Goal: Task Accomplishment & Management: Manage account settings

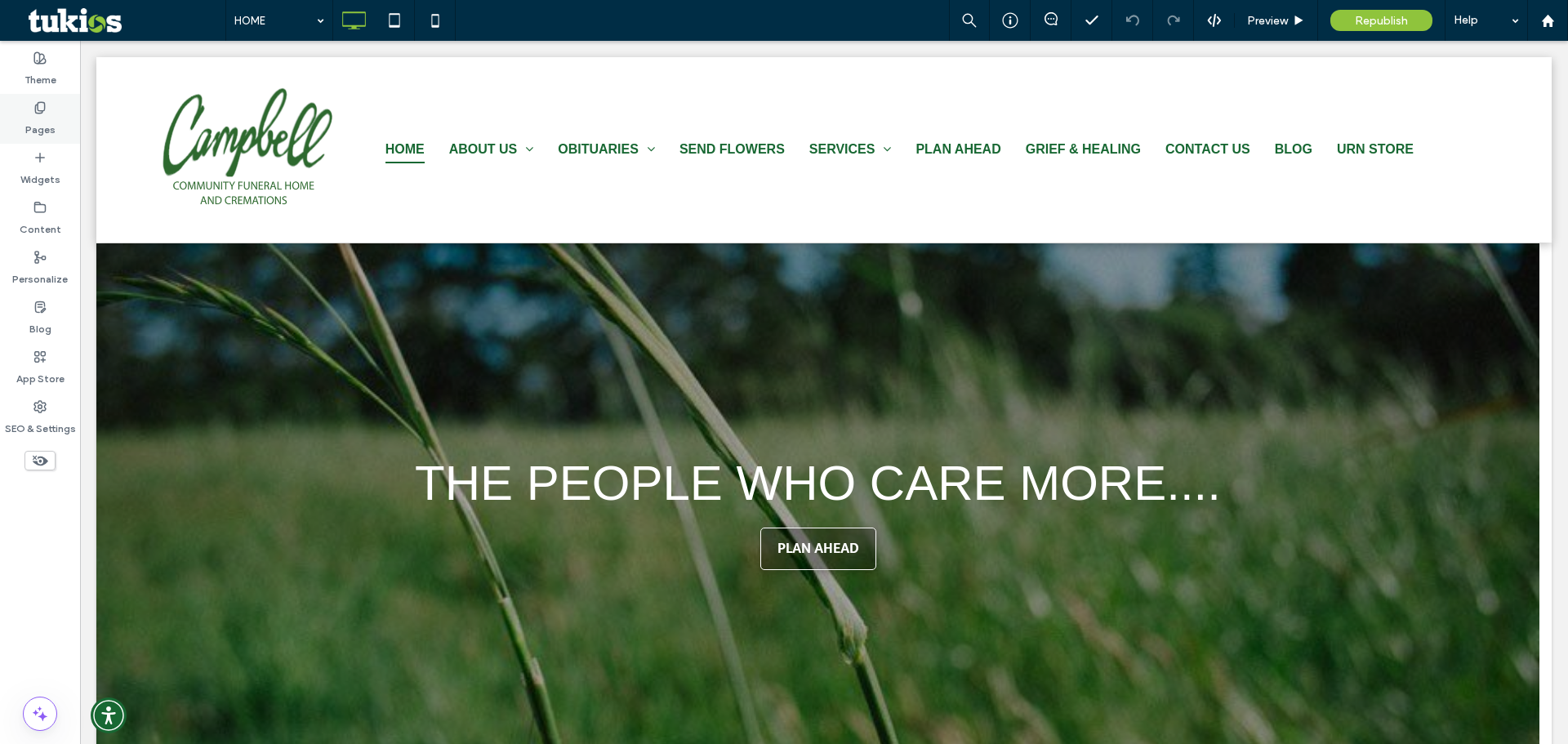
click at [37, 115] on label "Pages" at bounding box center [41, 126] width 31 height 23
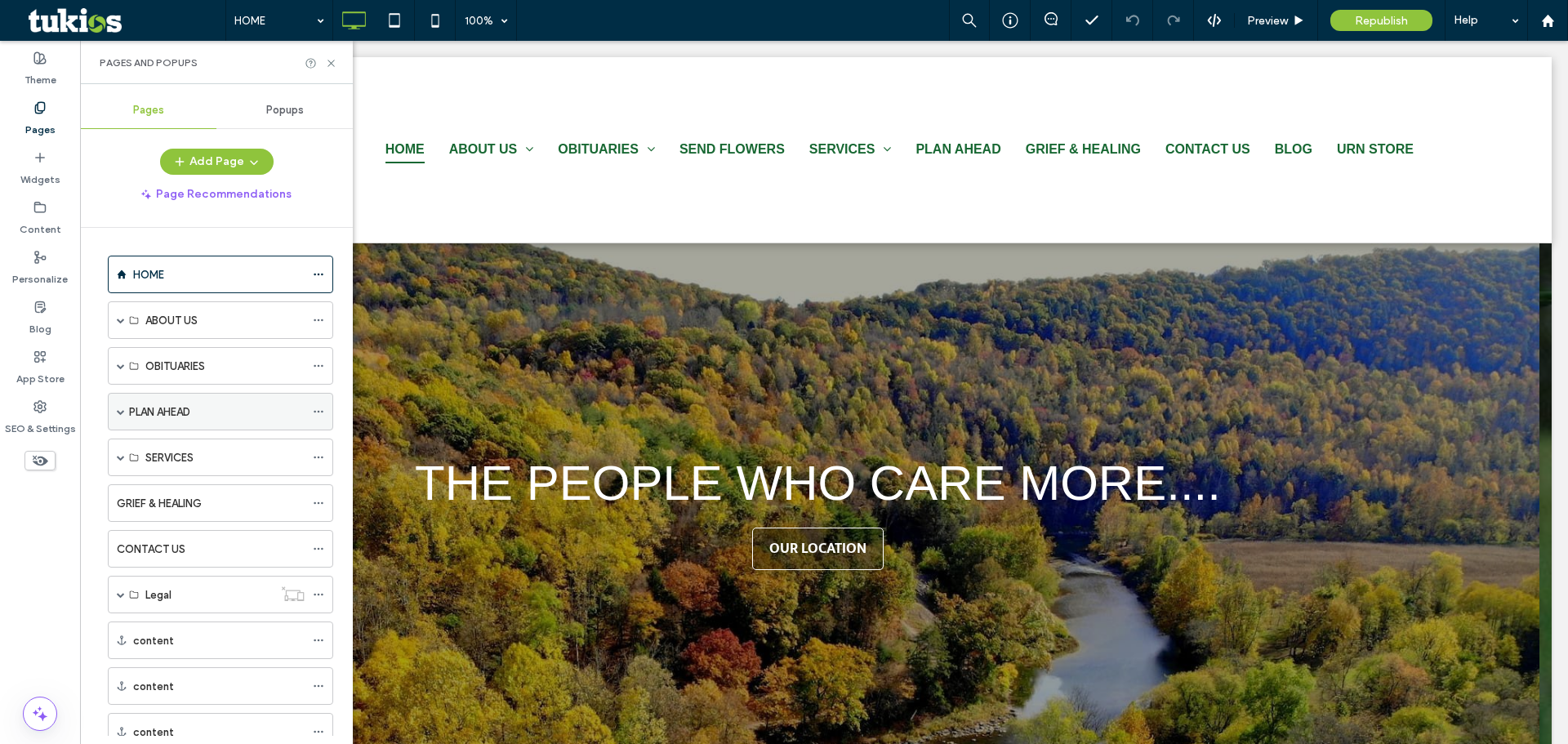
click at [120, 410] on span at bounding box center [121, 412] width 8 height 8
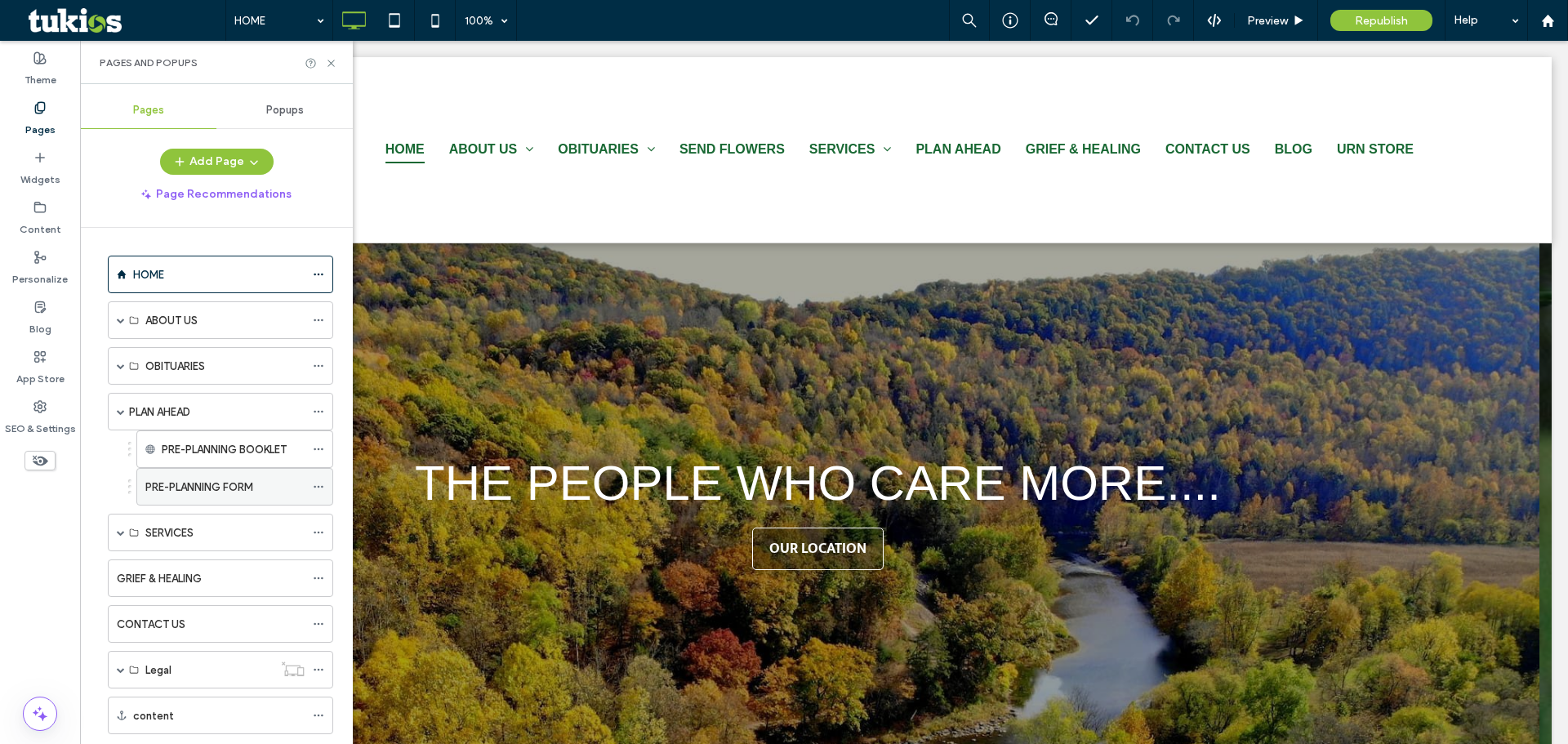
click at [193, 485] on label "PRE-PLANNING FORM" at bounding box center [199, 488] width 108 height 29
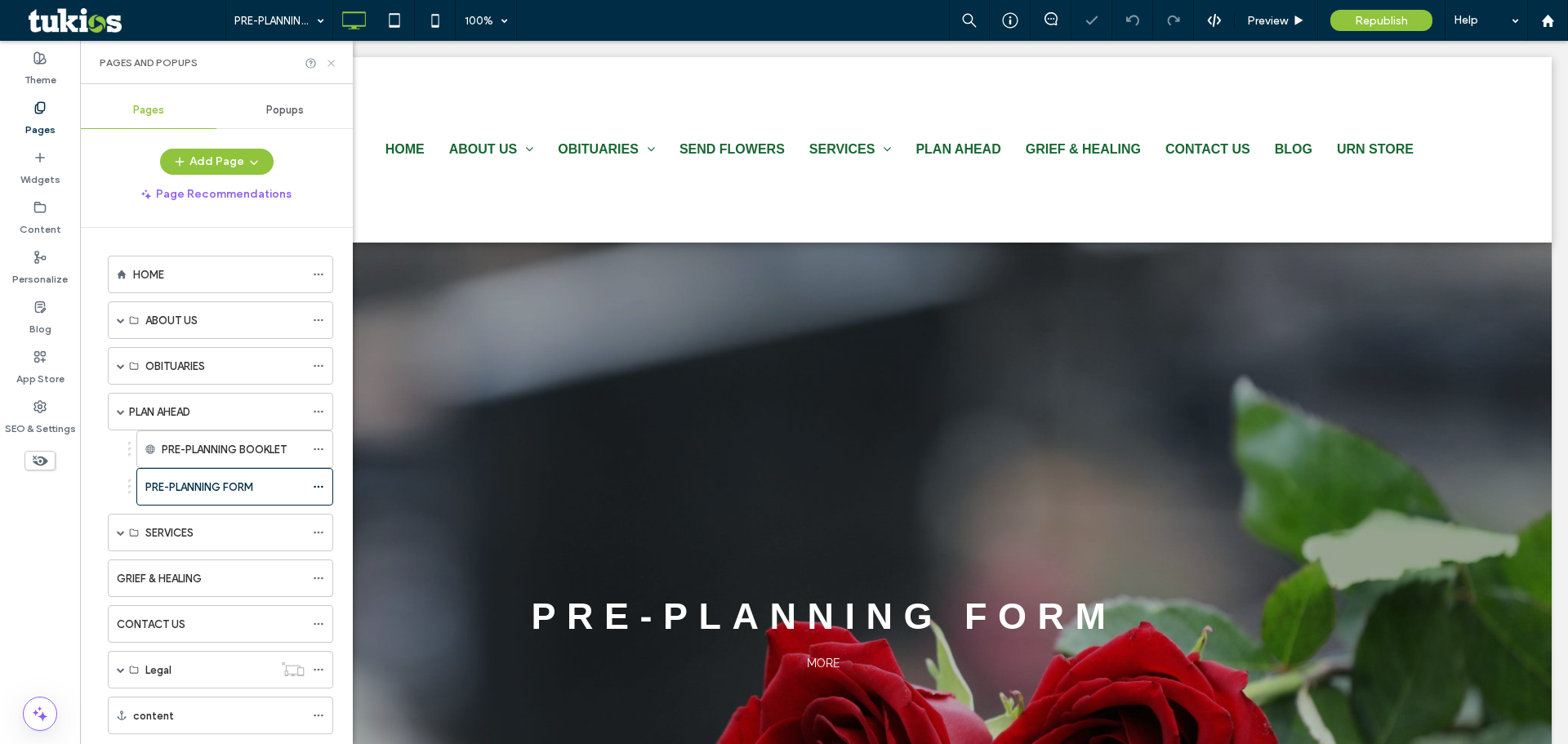
click at [326, 66] on icon at bounding box center [331, 63] width 12 height 12
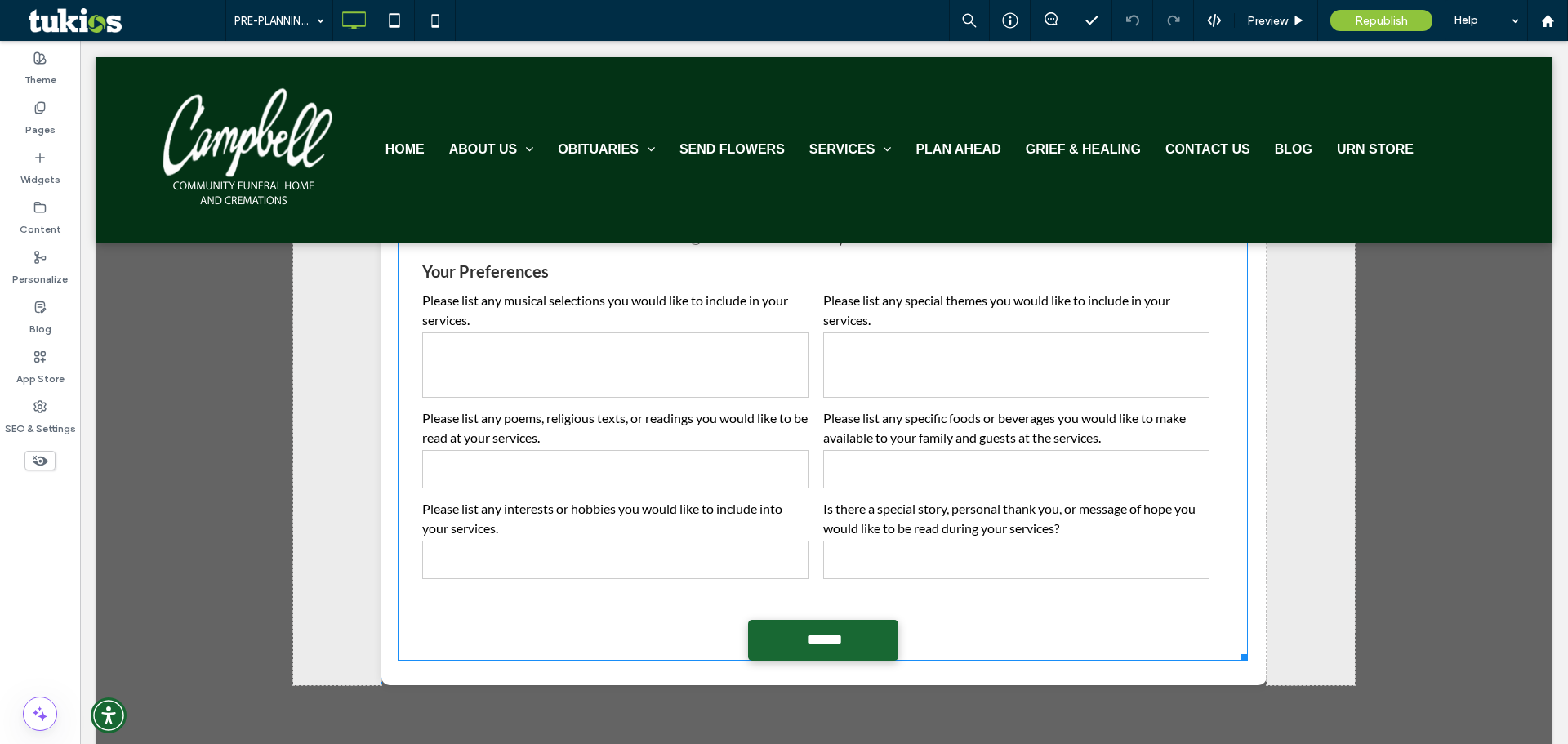
scroll to position [2449, 0]
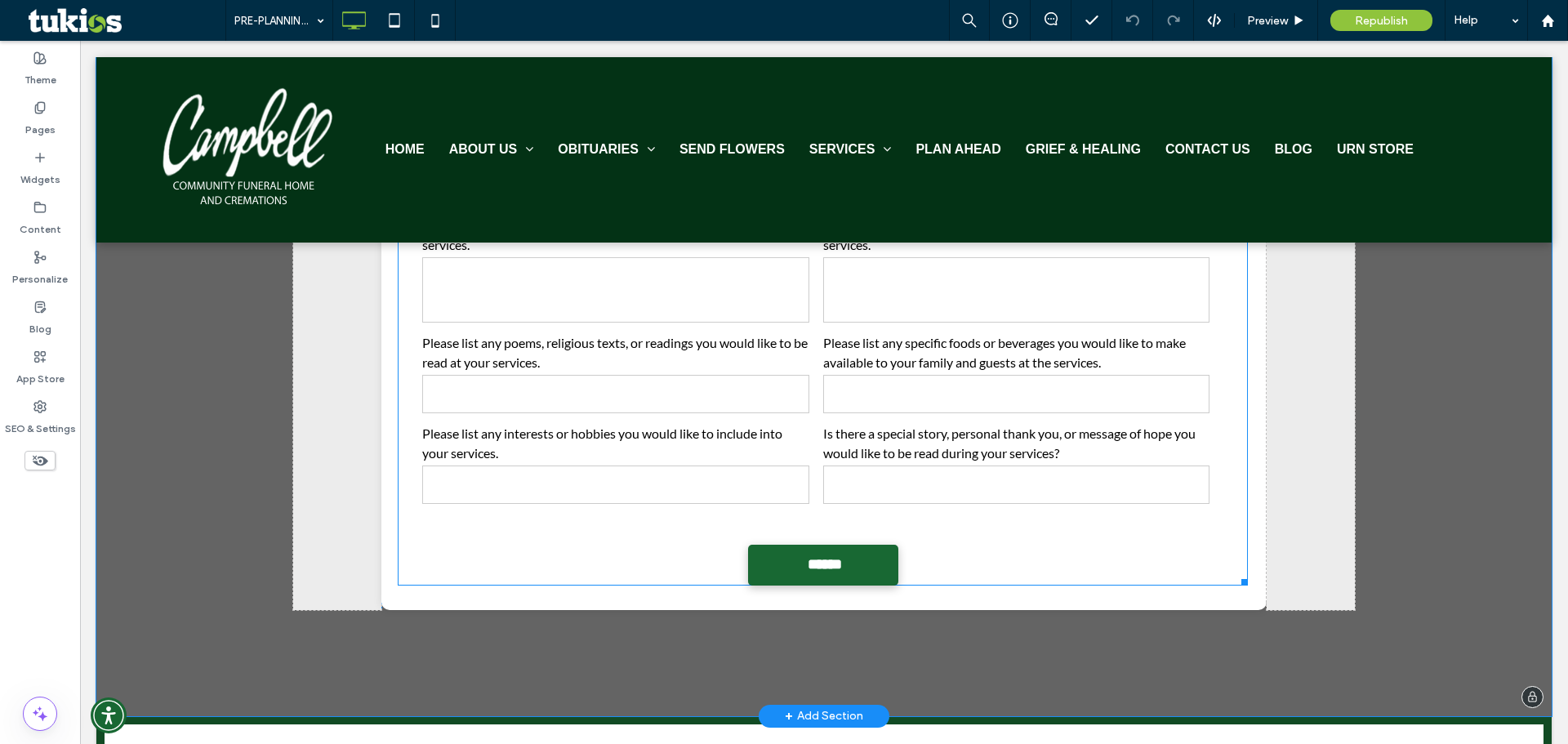
scroll to position [2694, 0]
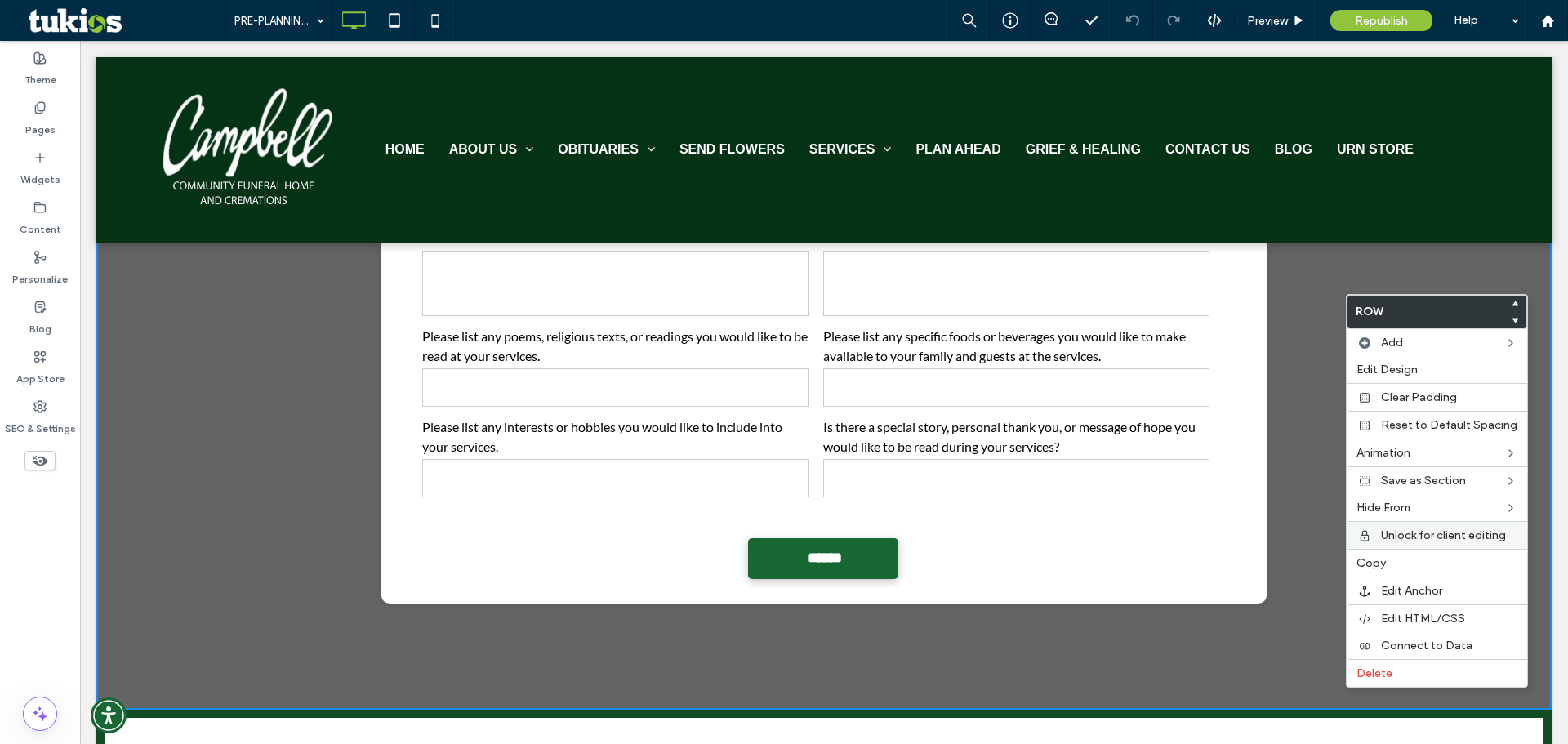
click at [1441, 540] on span "Unlock for client editing" at bounding box center [1443, 535] width 125 height 14
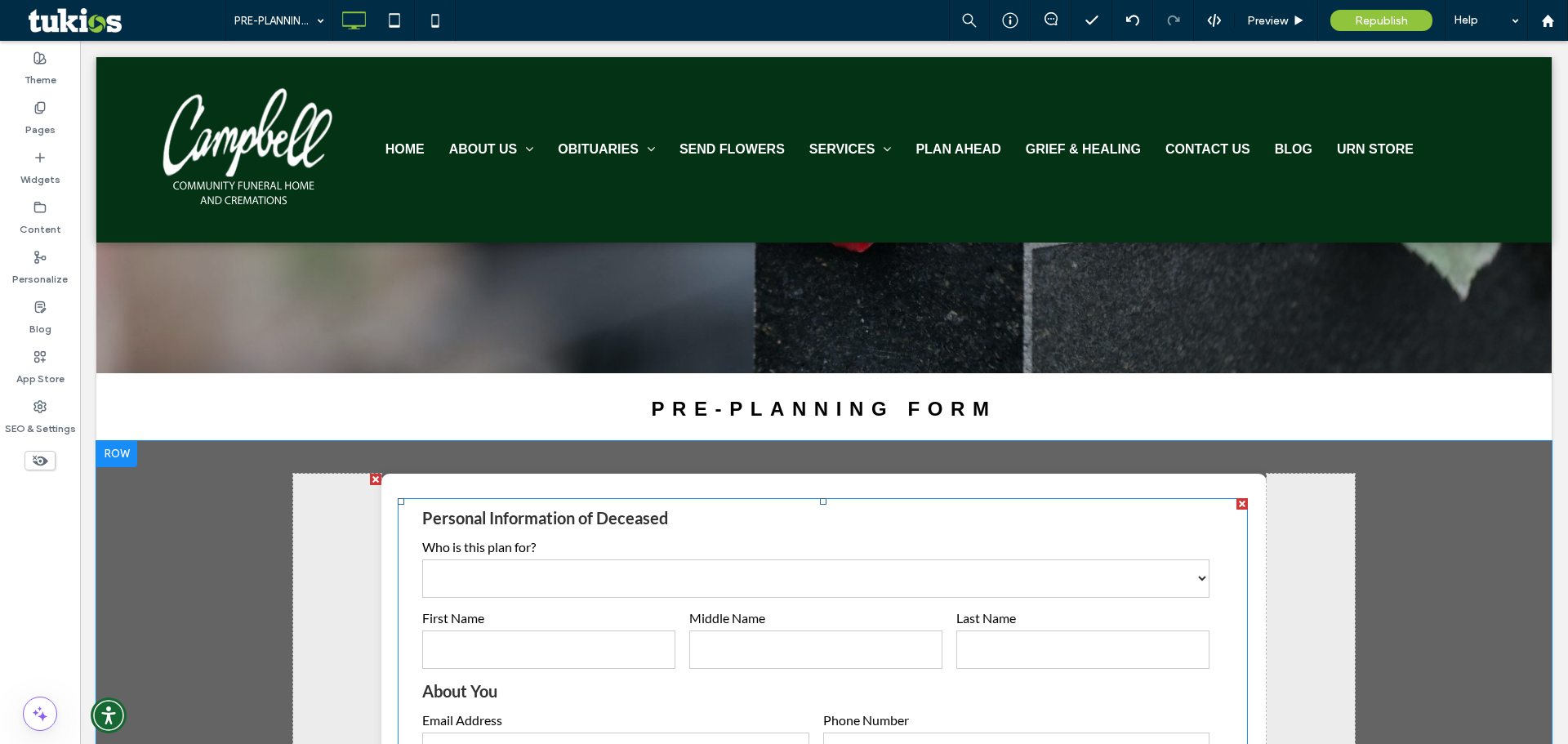
scroll to position [490, 0]
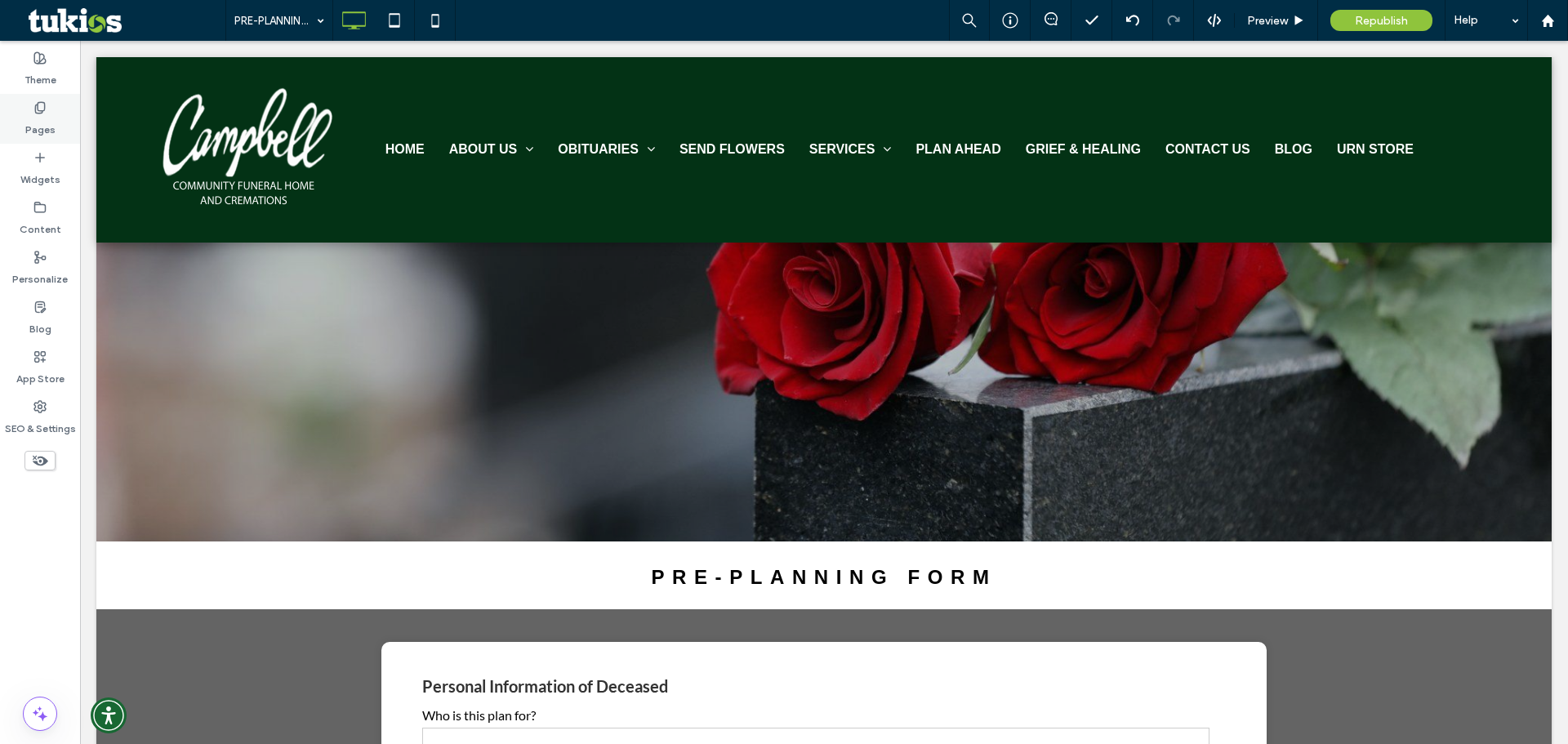
click at [49, 111] on div "Pages" at bounding box center [40, 119] width 80 height 50
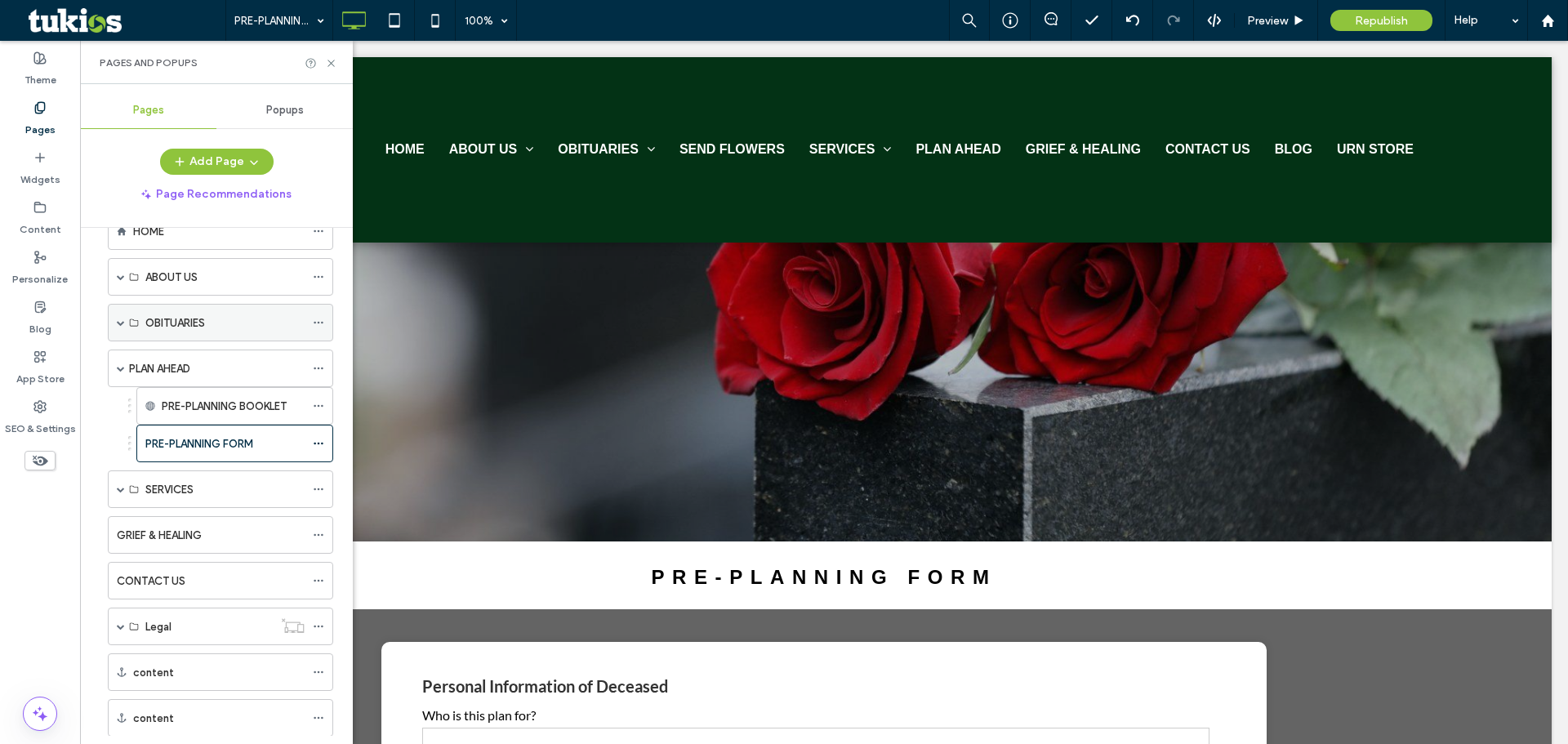
scroll to position [82, 0]
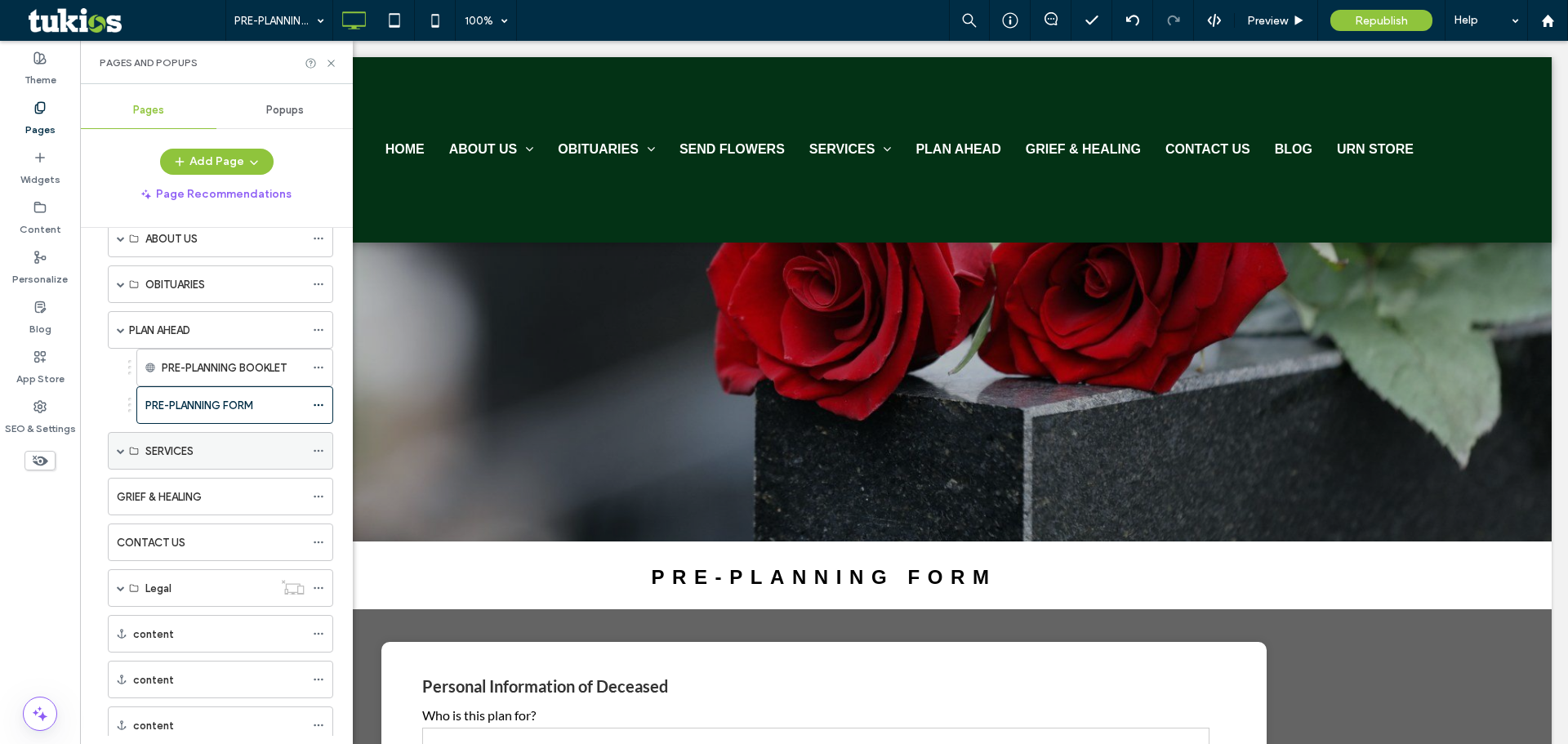
click at [119, 451] on span at bounding box center [121, 451] width 8 height 8
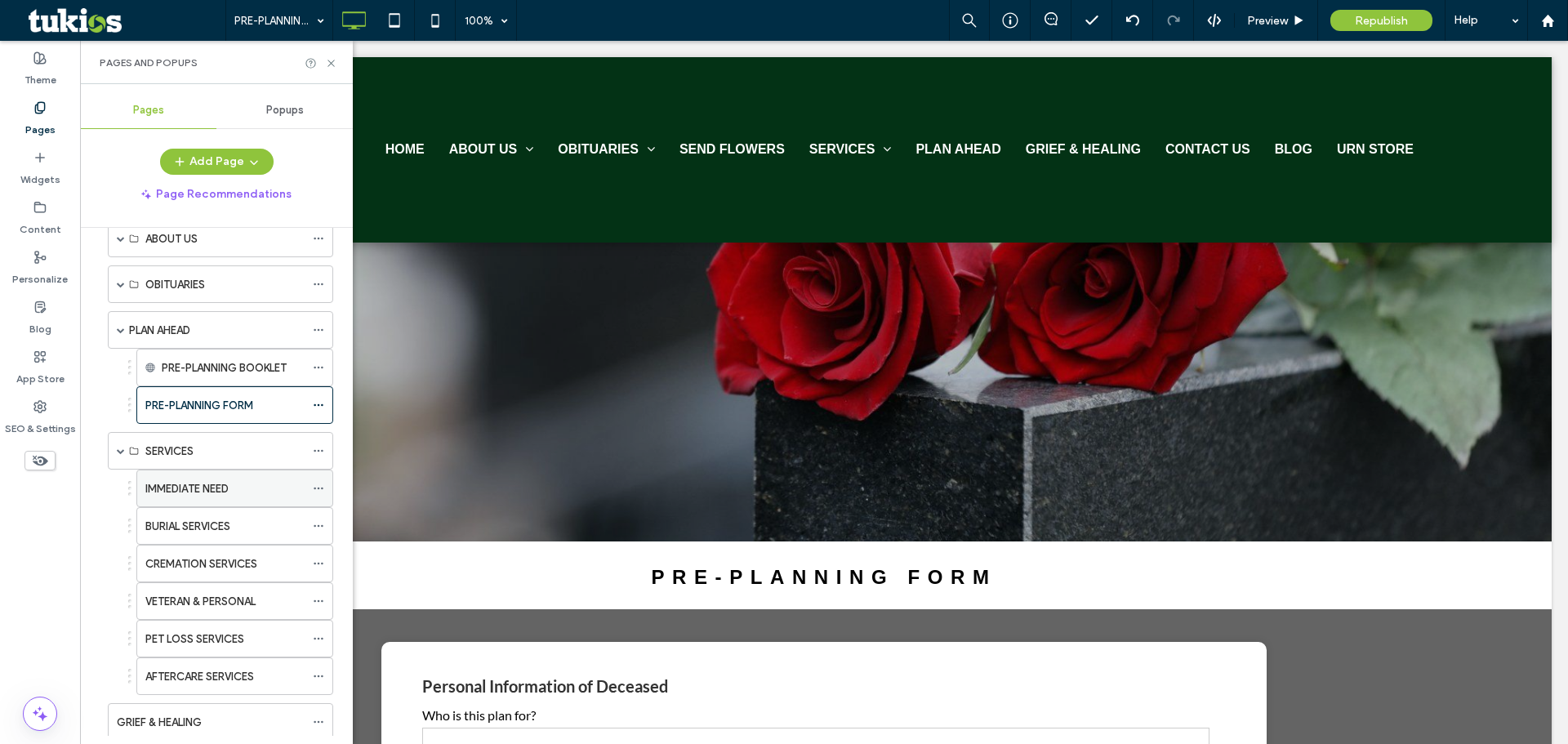
click at [207, 491] on label "IMMEDIATE NEED" at bounding box center [187, 488] width 83 height 29
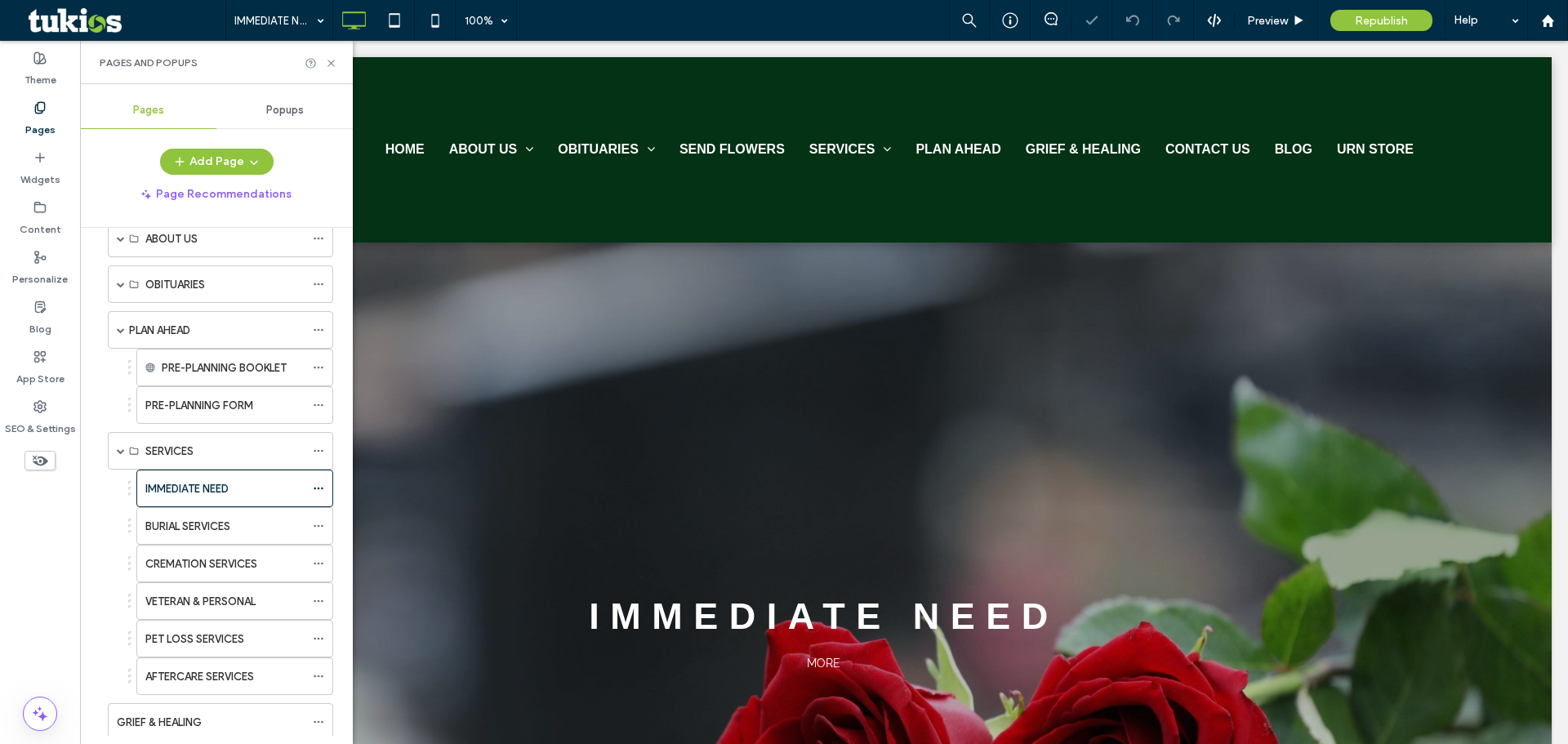
scroll to position [326, 0]
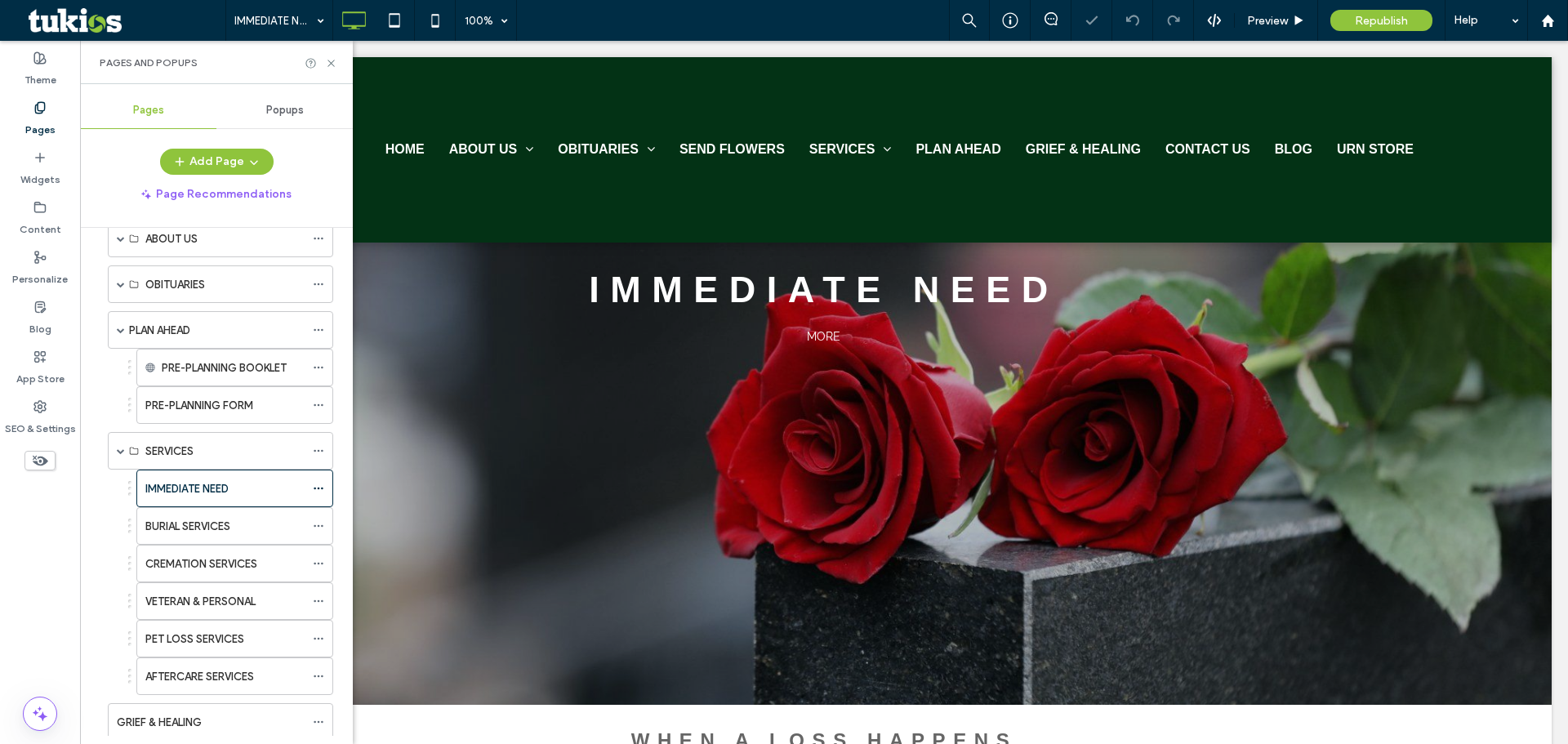
click at [331, 70] on div "Pages and Popups" at bounding box center [216, 62] width 273 height 43
click at [332, 62] on use at bounding box center [331, 63] width 7 height 7
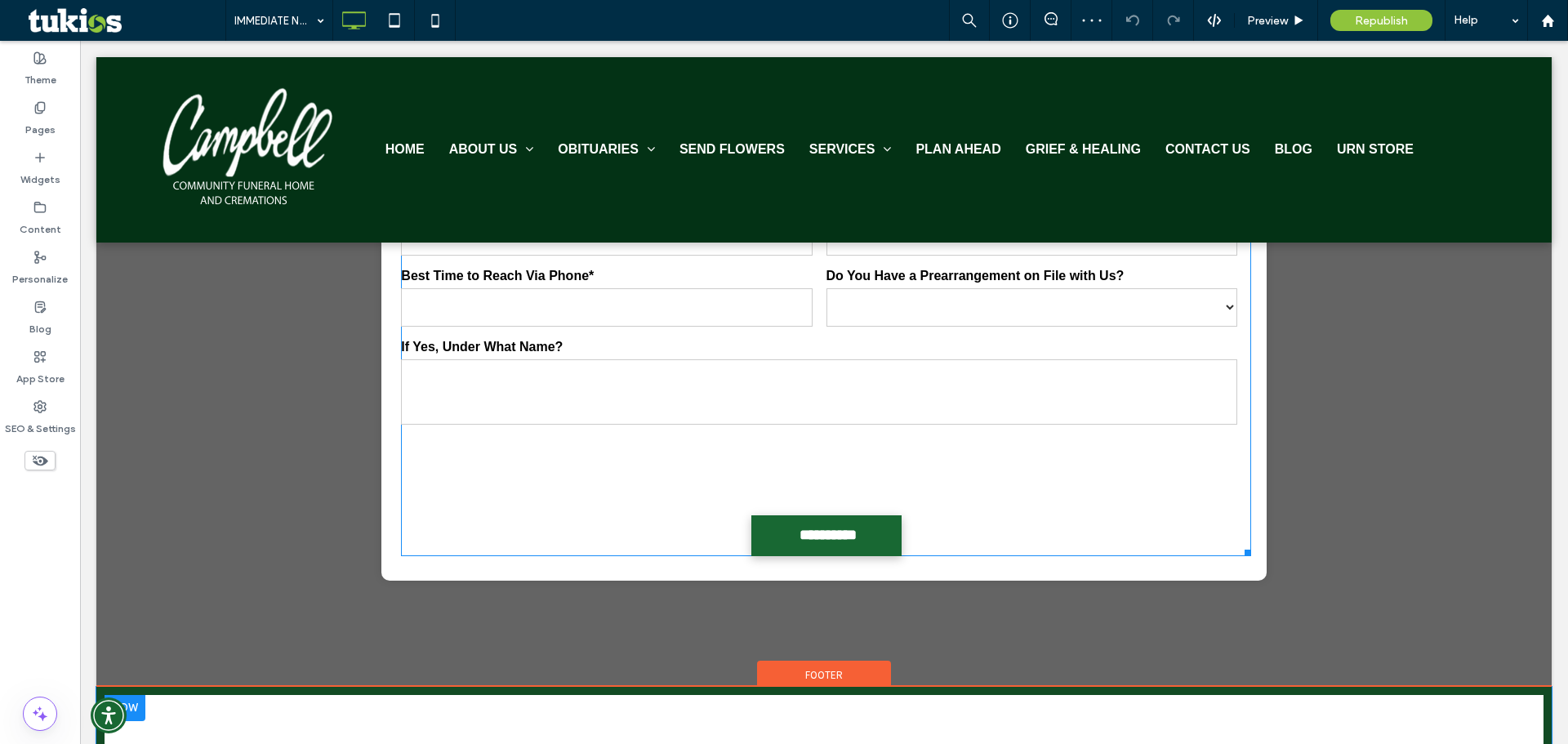
scroll to position [2449, 0]
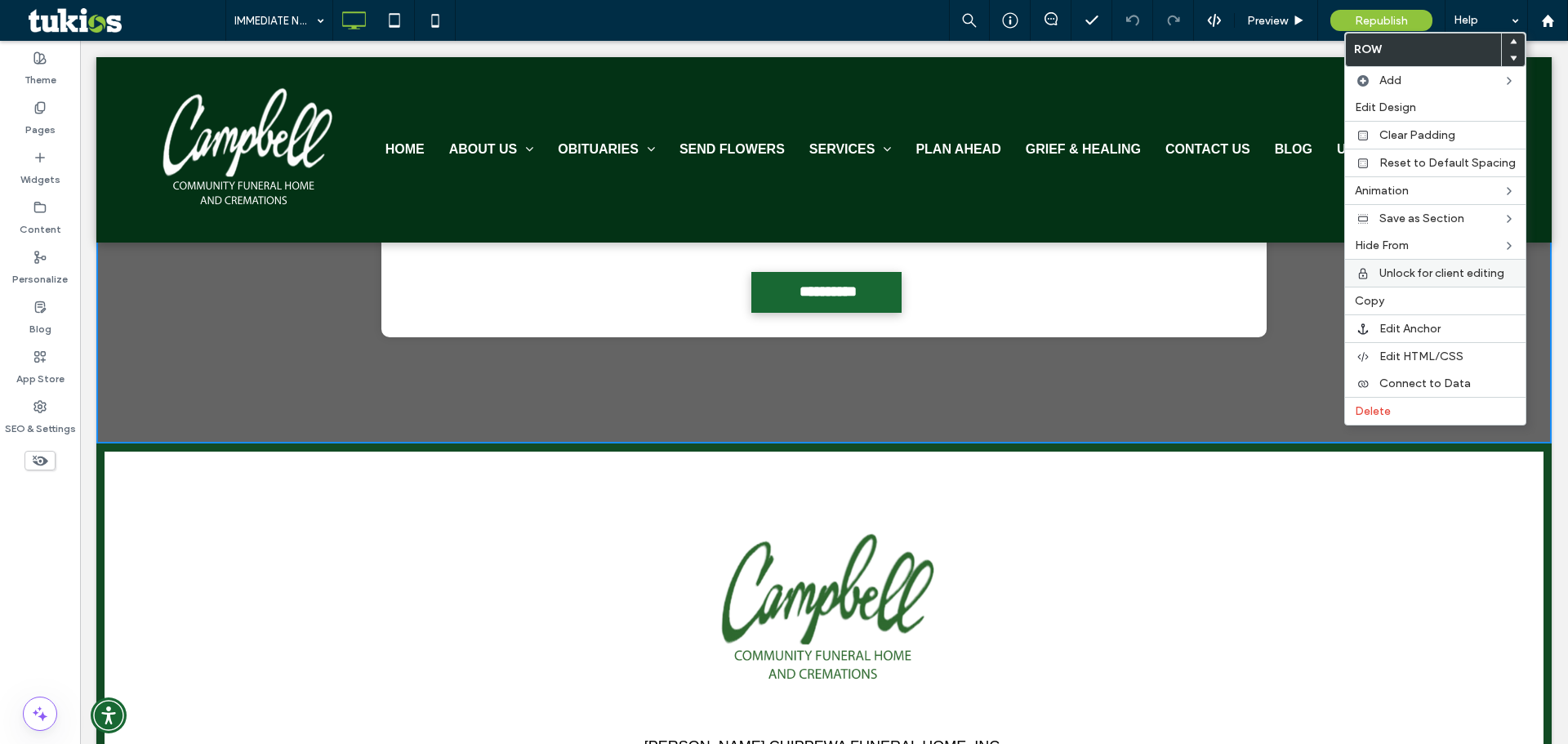
click at [1439, 278] on span "Unlock for client editing" at bounding box center [1441, 273] width 125 height 14
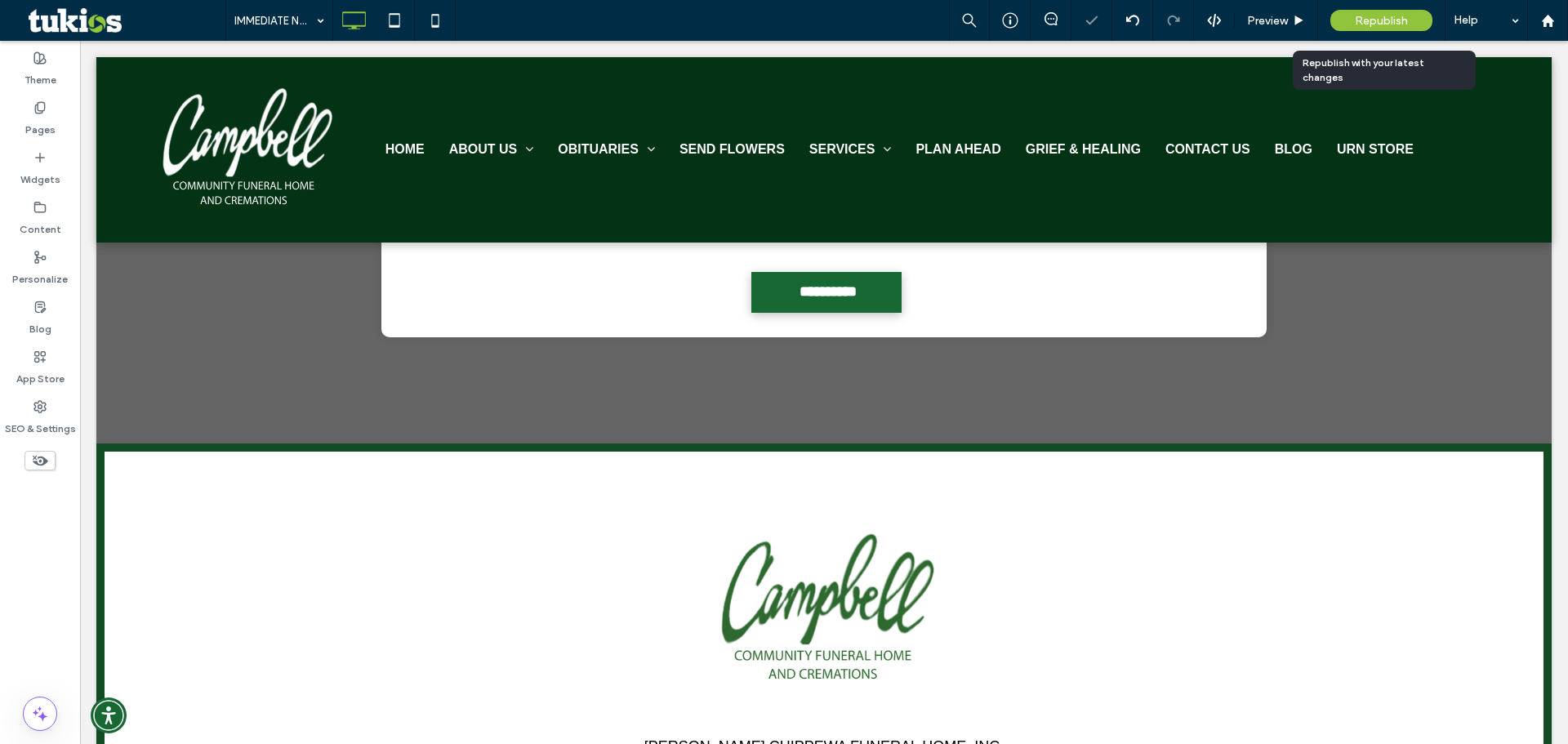
click at [1377, 23] on span "Republish" at bounding box center [1382, 20] width 53 height 14
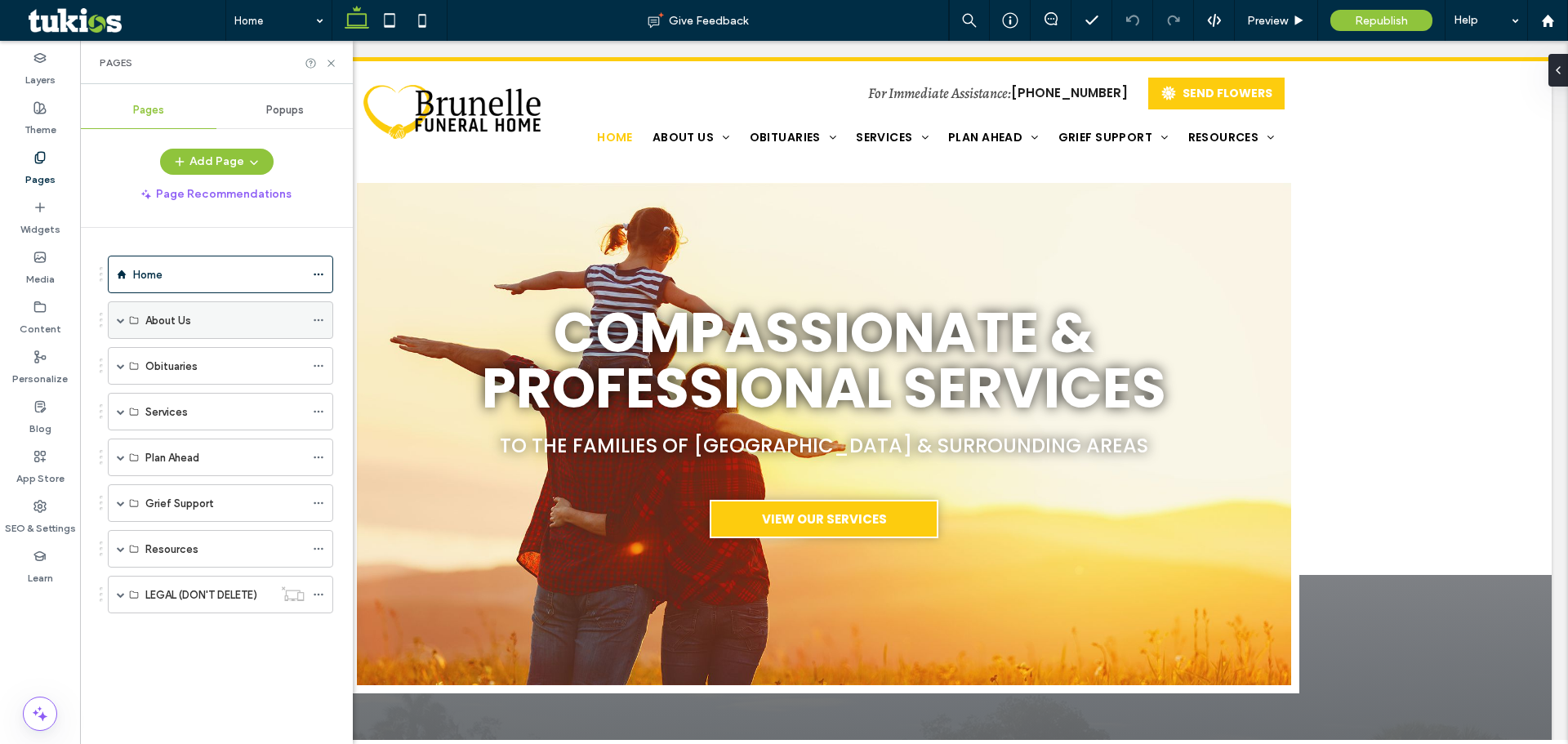
click at [120, 321] on span at bounding box center [121, 320] width 8 height 8
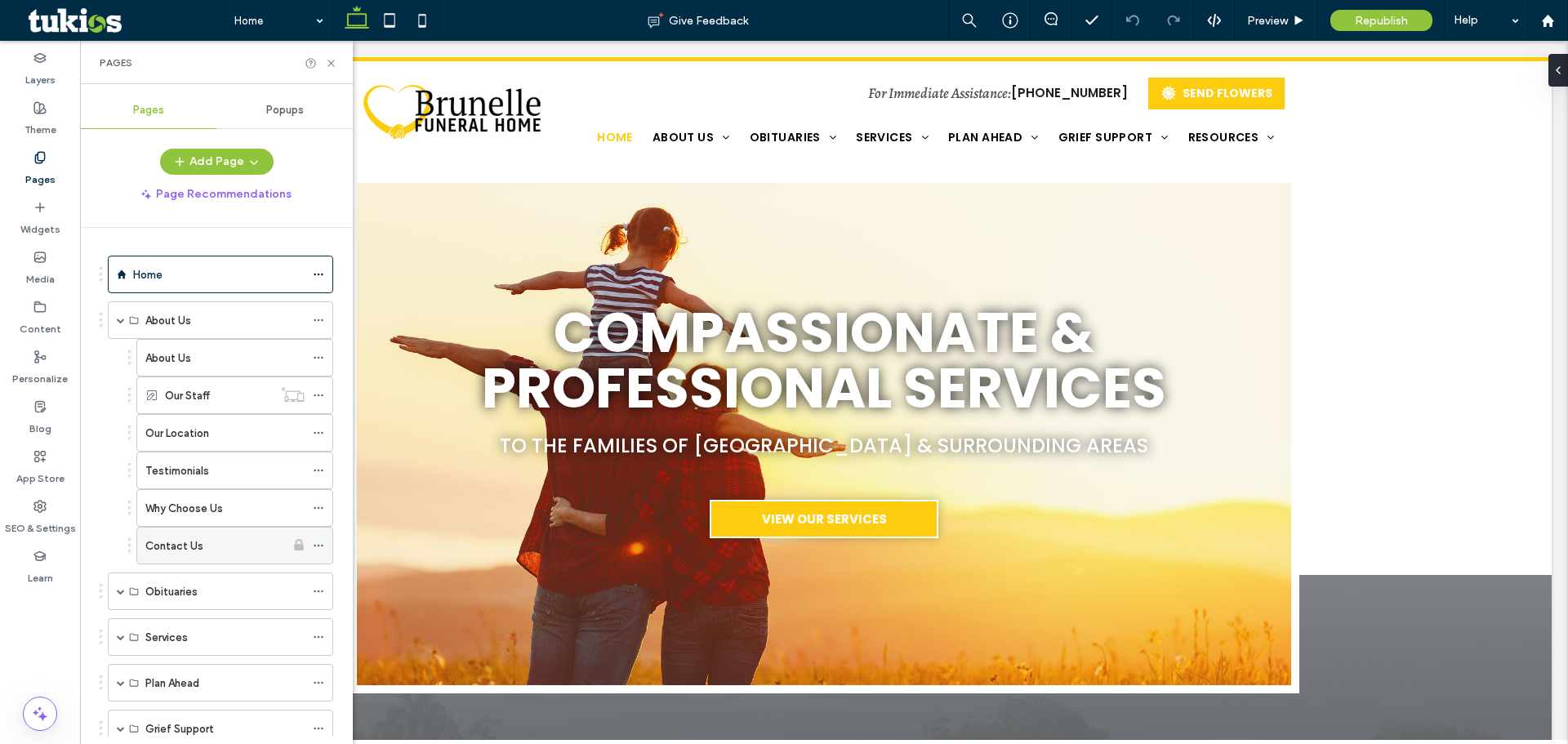
click at [195, 543] on label "Contact Us" at bounding box center [174, 546] width 58 height 29
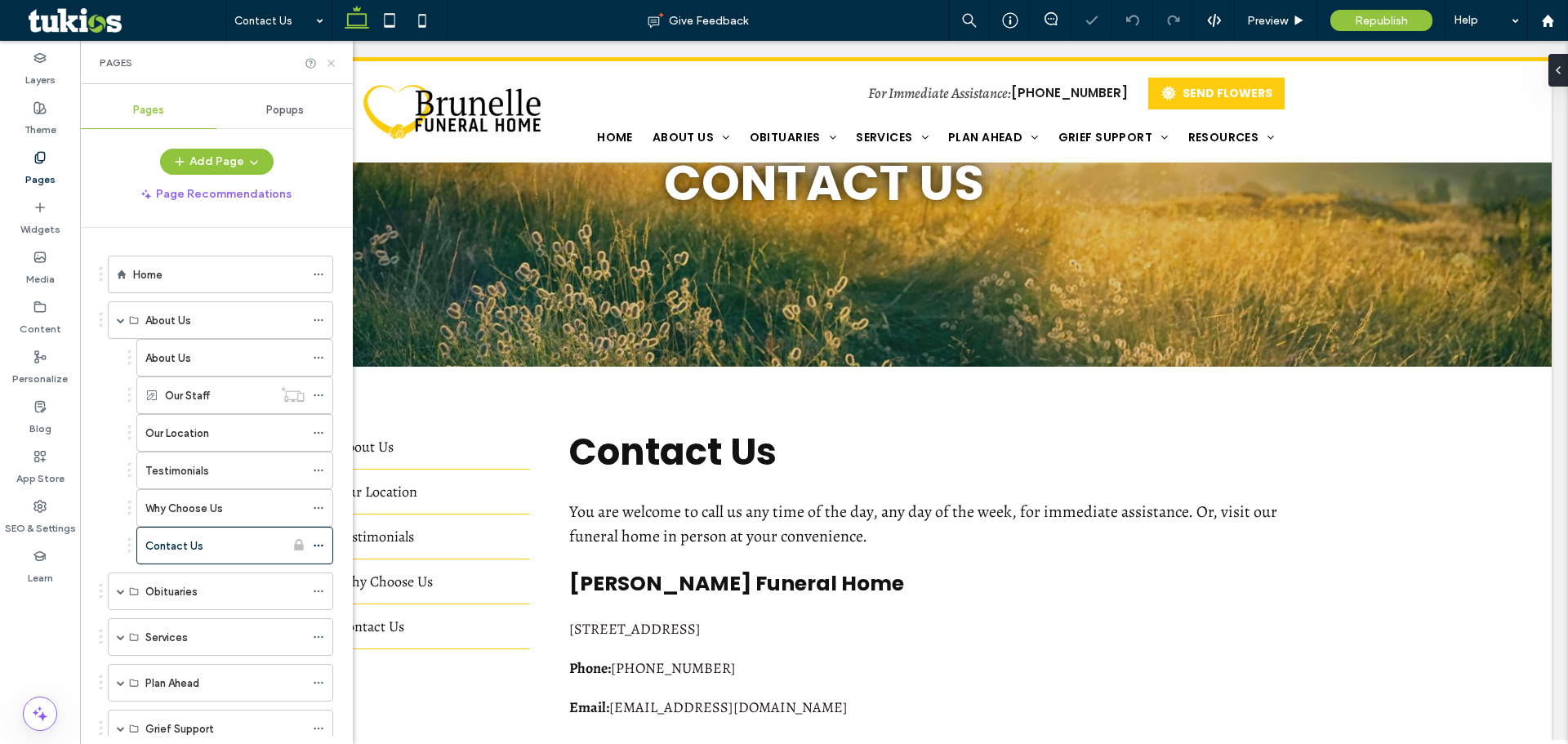
click at [326, 61] on icon at bounding box center [331, 63] width 12 height 12
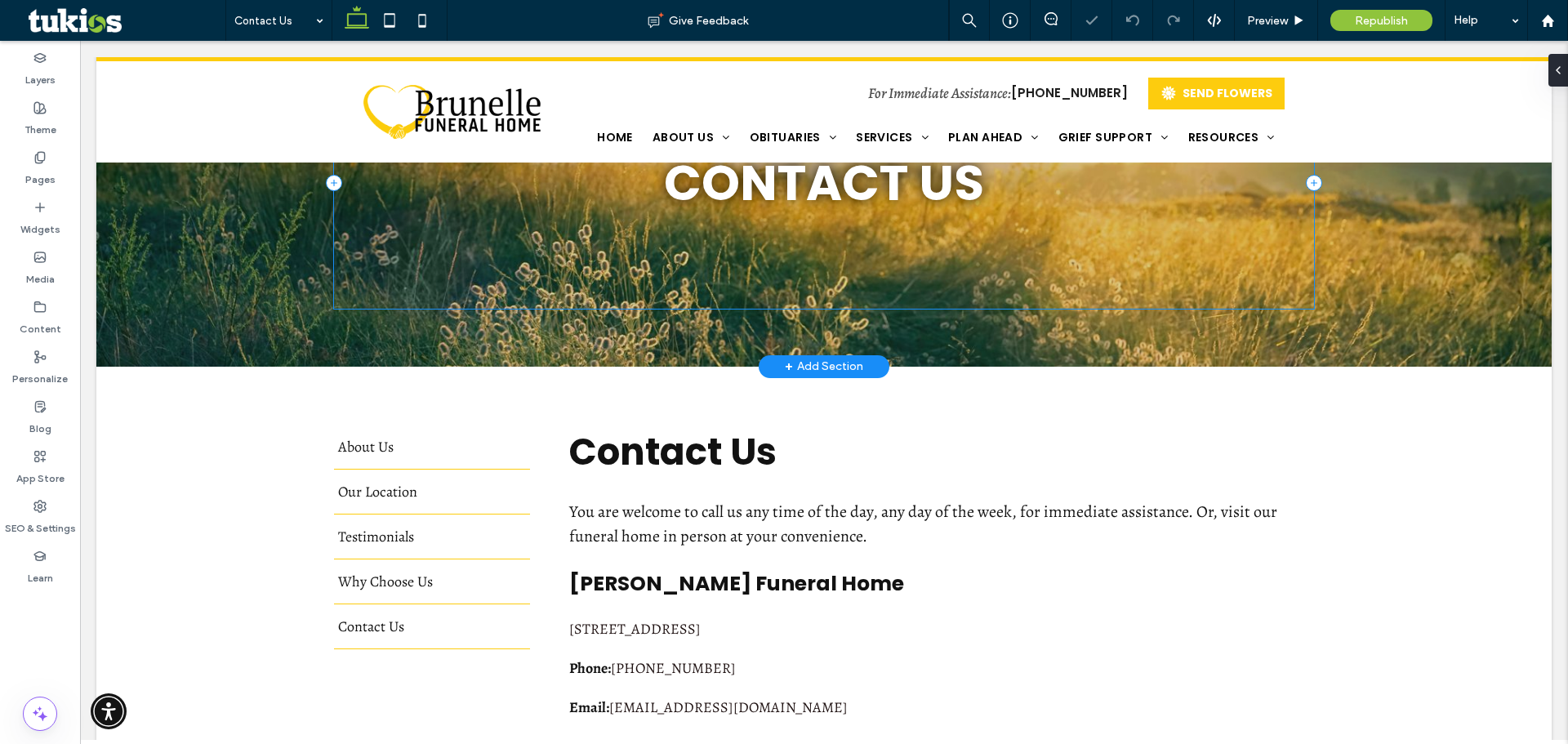
scroll to position [409, 0]
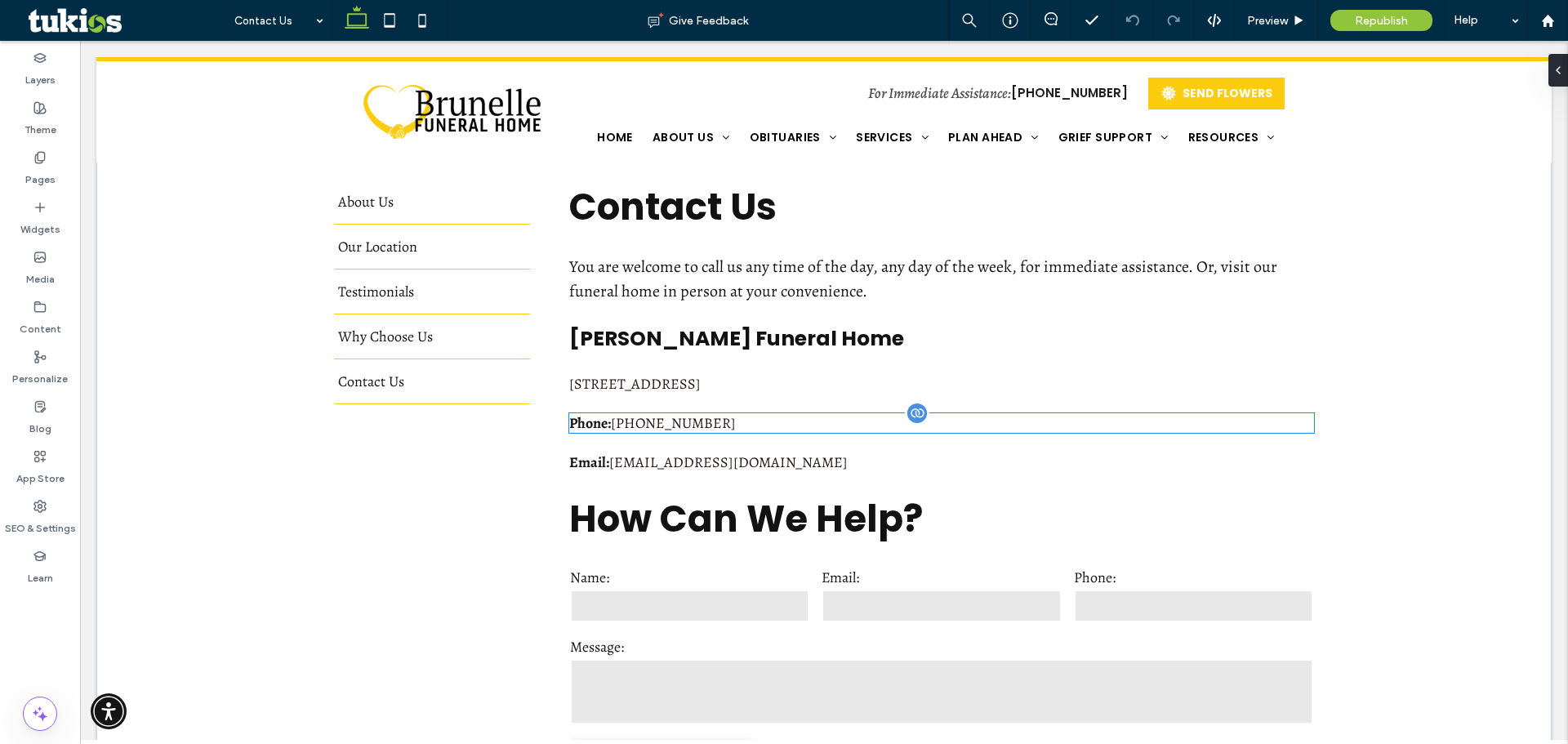
click at [705, 431] on div "Phone: (413) 532-7711" at bounding box center [942, 422] width 745 height 20
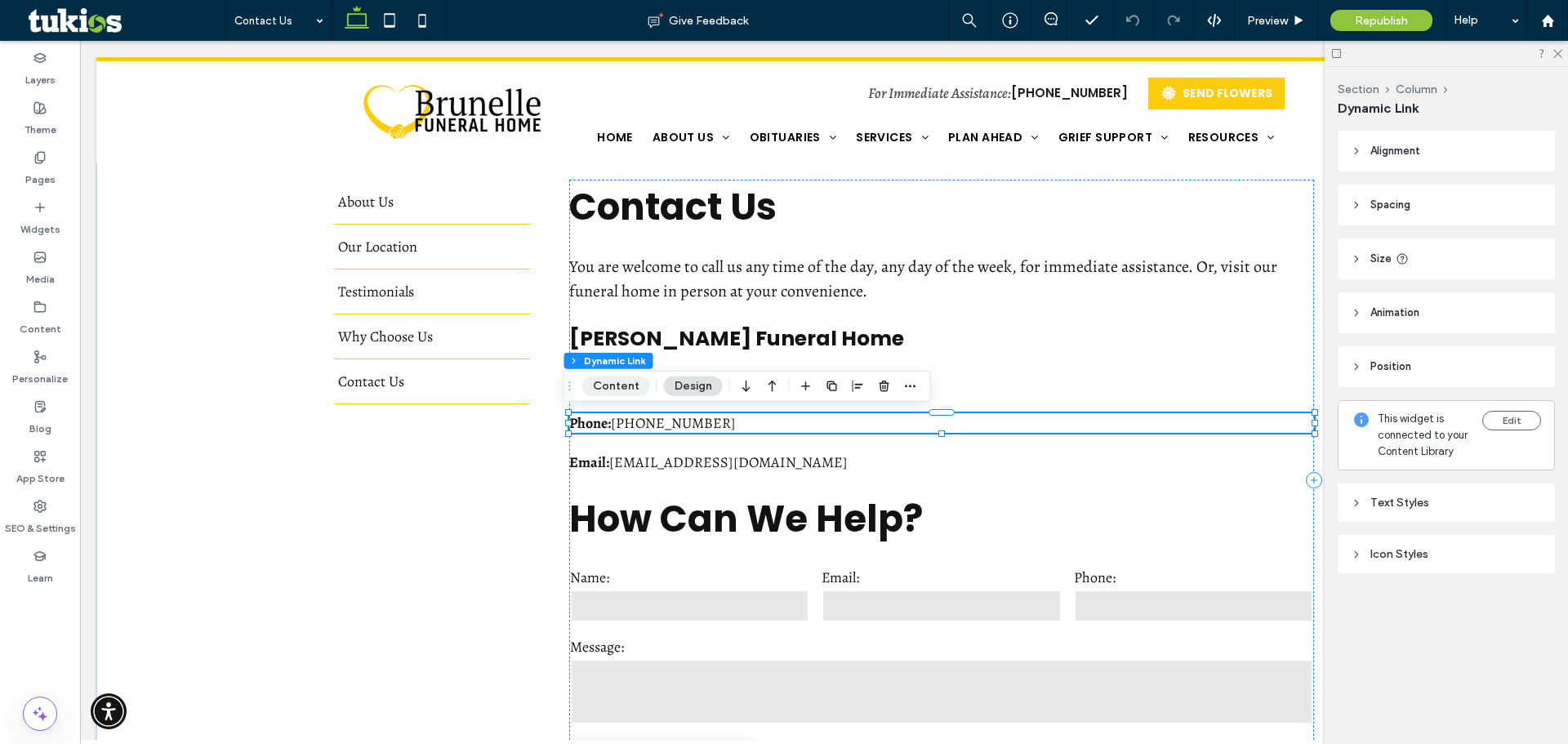
click at [629, 383] on button "Content" at bounding box center [616, 386] width 68 height 20
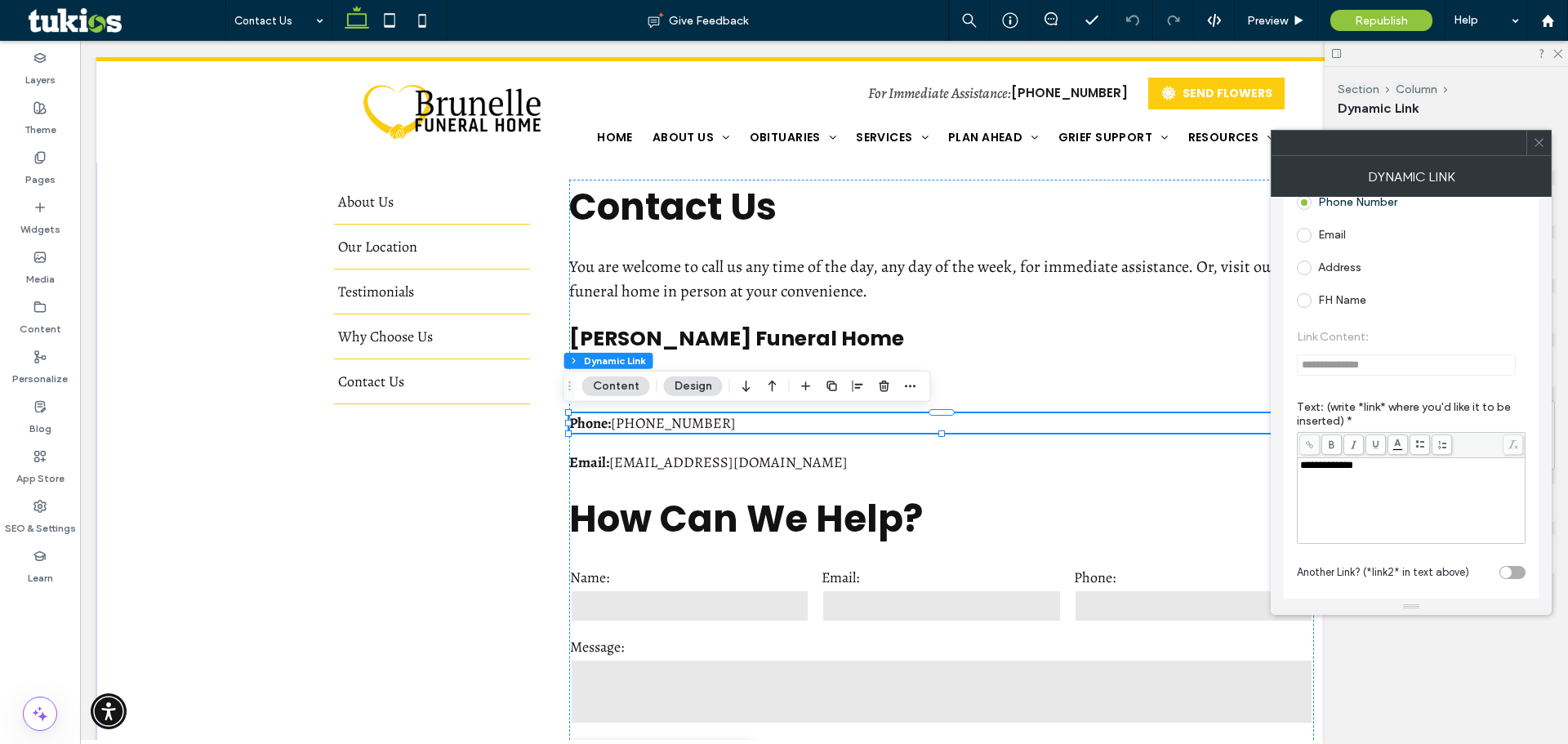
scroll to position [0, 0]
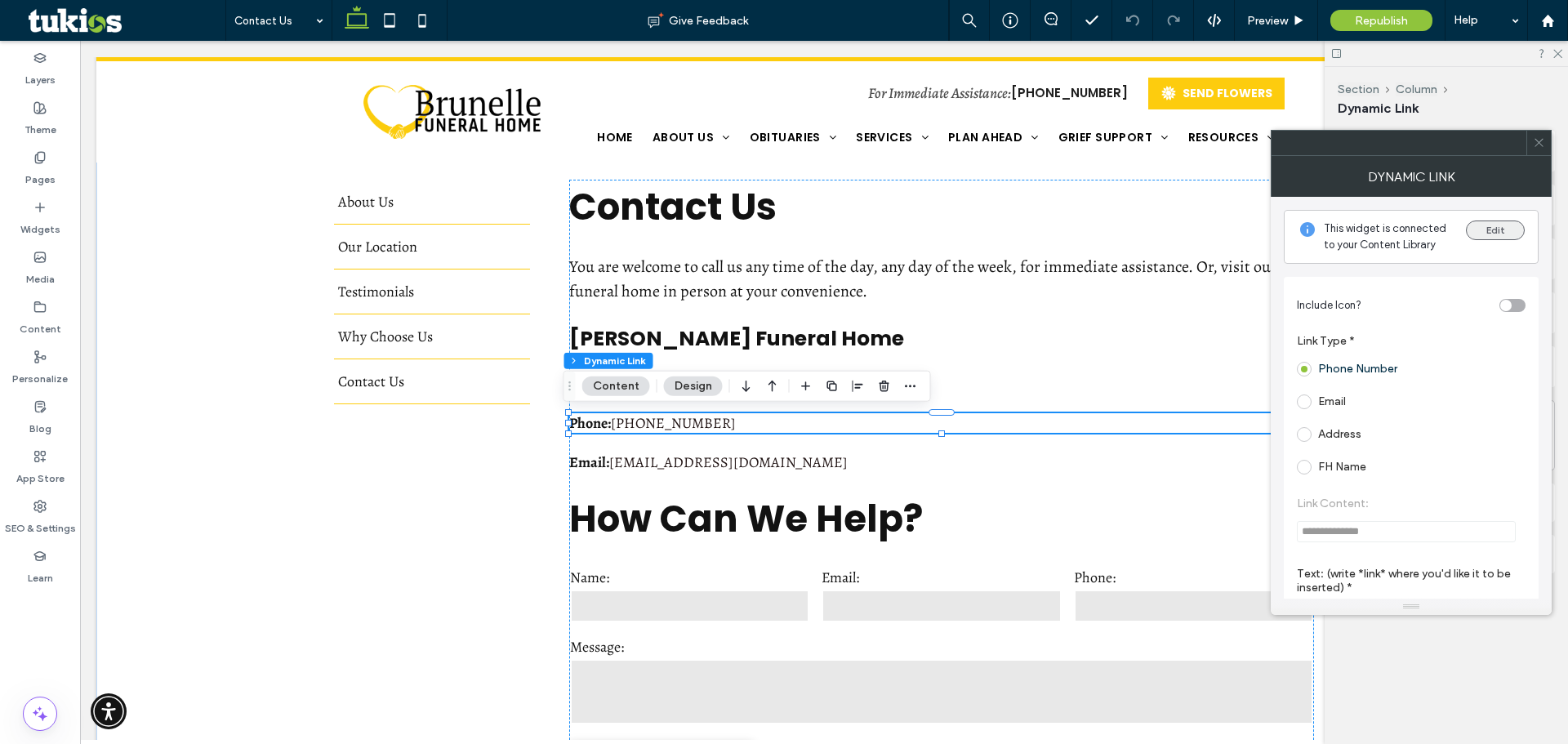
click at [1486, 227] on button "Edit" at bounding box center [1495, 230] width 59 height 20
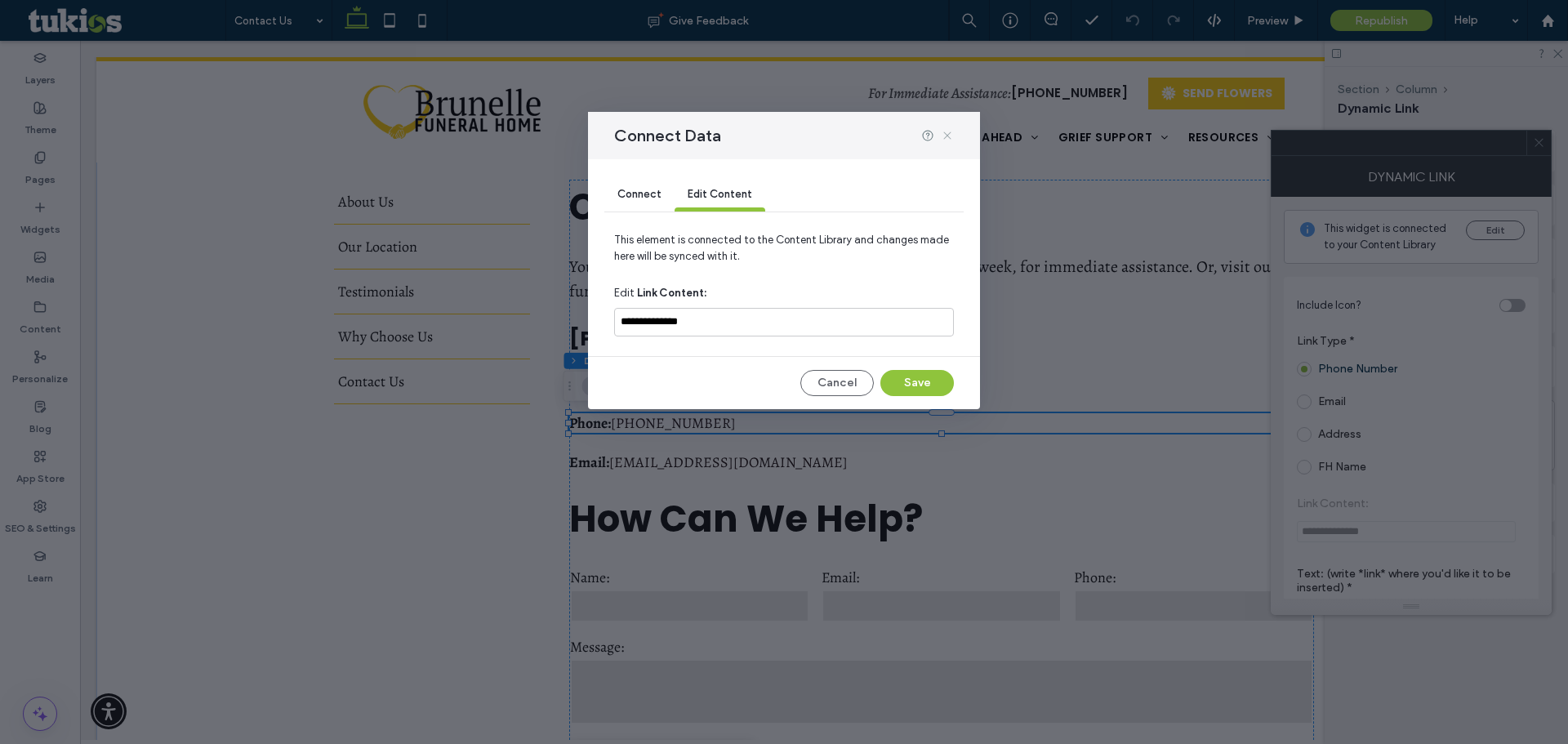
click at [948, 135] on use at bounding box center [947, 135] width 8 height 8
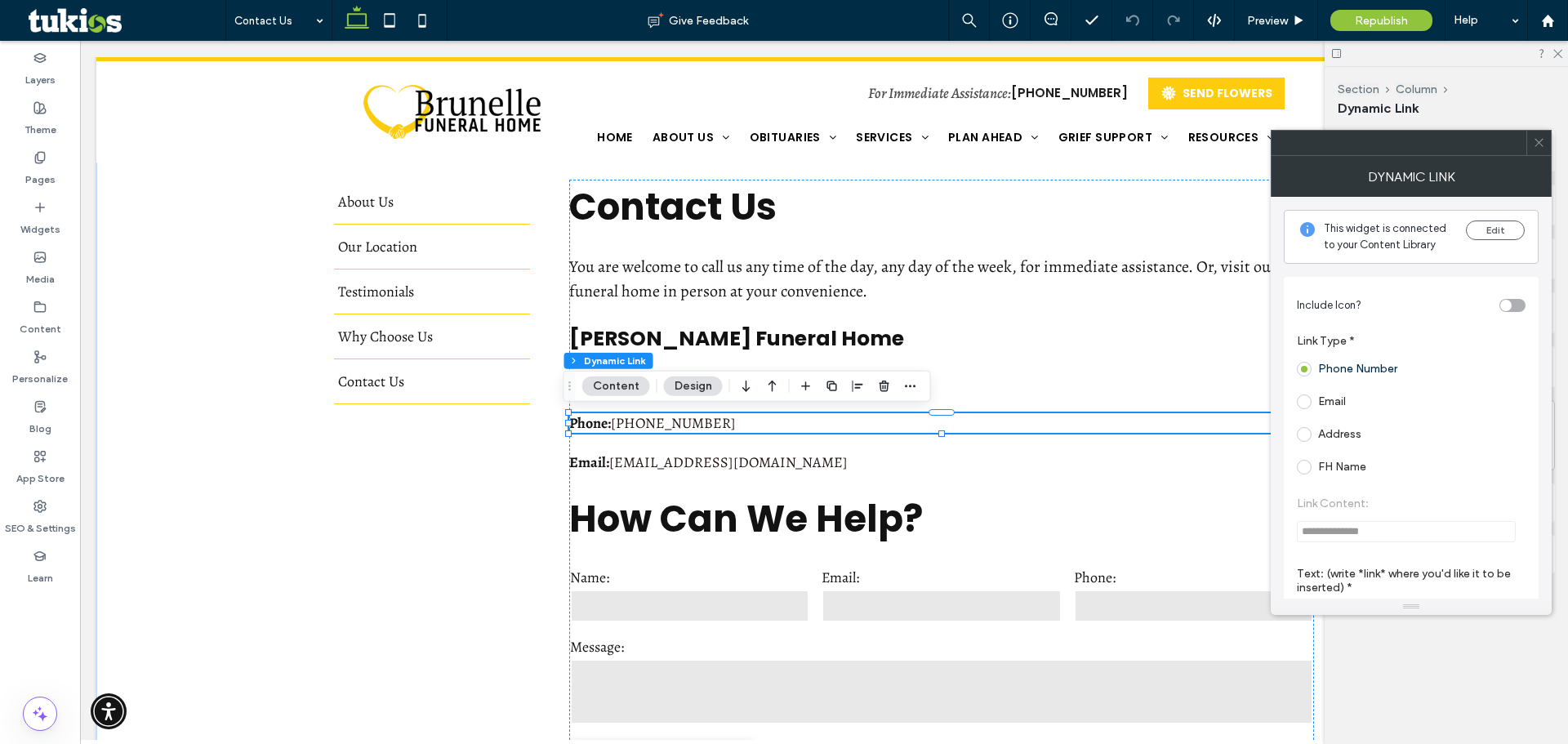
click at [1533, 149] on span at bounding box center [1539, 143] width 12 height 25
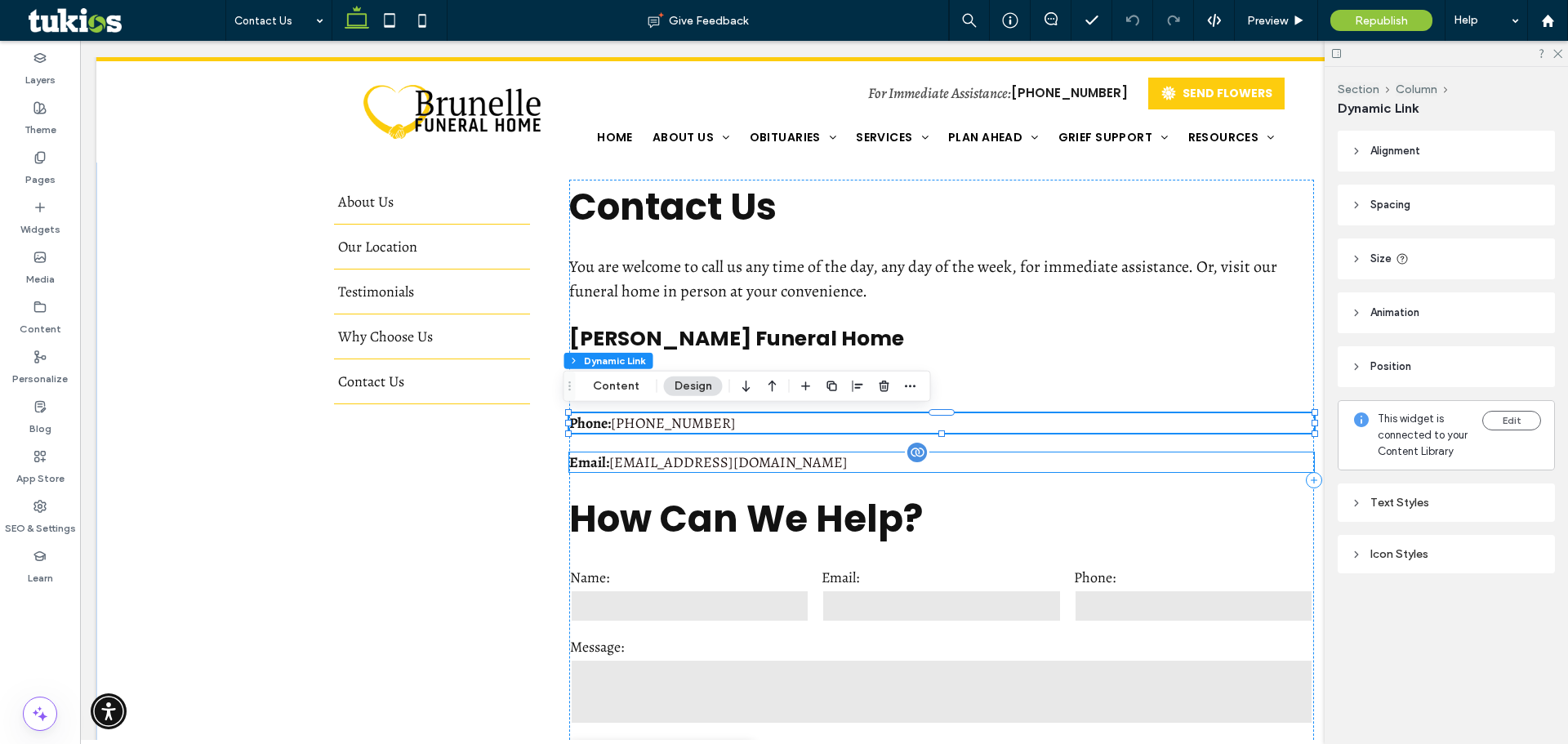
click at [849, 465] on div "Email: info@brunellefuneralhome.com" at bounding box center [942, 462] width 745 height 20
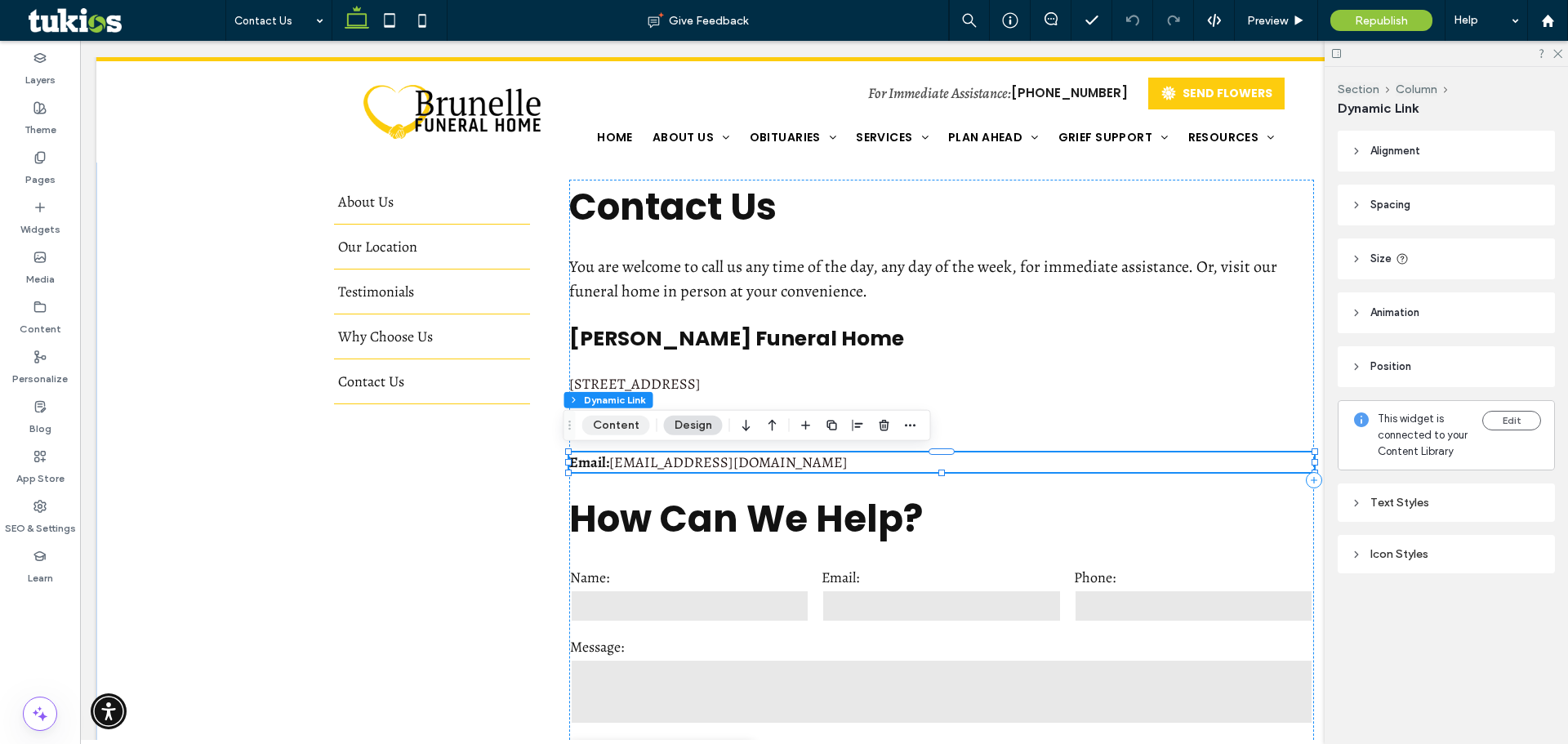
click at [631, 424] on button "Content" at bounding box center [616, 425] width 68 height 20
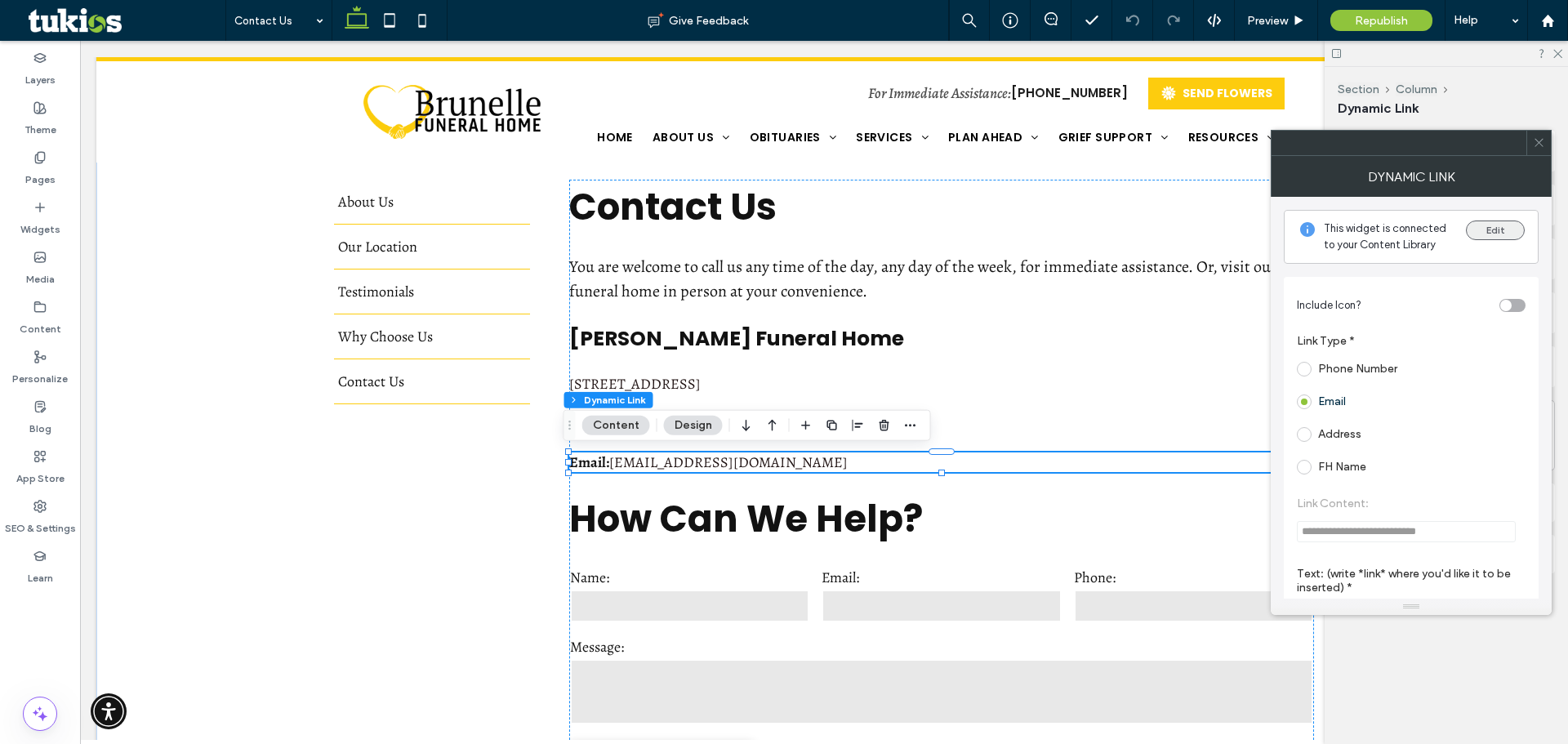
click at [1490, 230] on button "Edit" at bounding box center [1495, 230] width 59 height 20
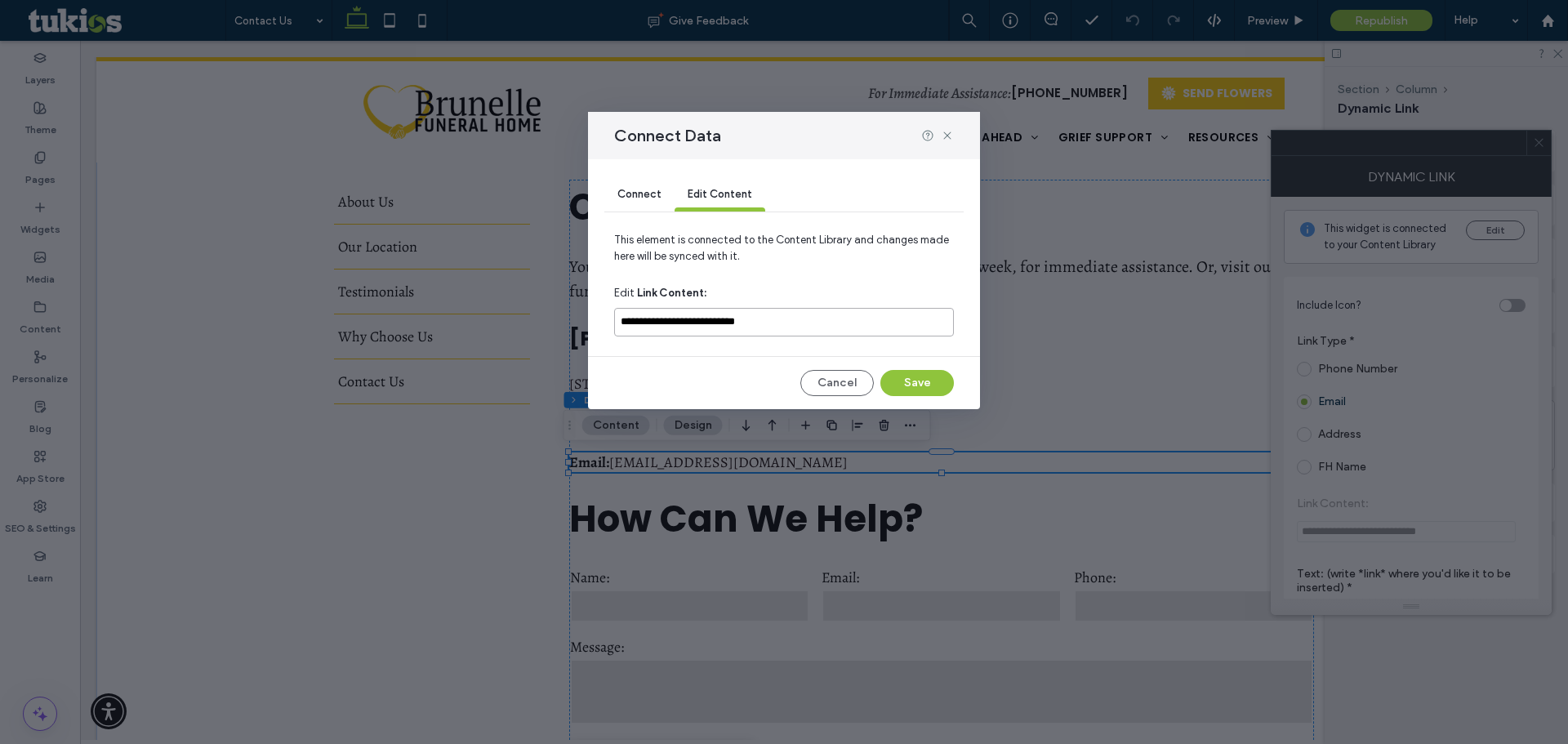
drag, startPoint x: 795, startPoint y: 322, endPoint x: 600, endPoint y: 334, distance: 195.4
click at [600, 334] on div "**********" at bounding box center [784, 284] width 392 height 250
type input "**********"
drag, startPoint x: 929, startPoint y: 377, endPoint x: 994, endPoint y: 323, distance: 84.5
click at [929, 377] on button "Save" at bounding box center [917, 382] width 74 height 26
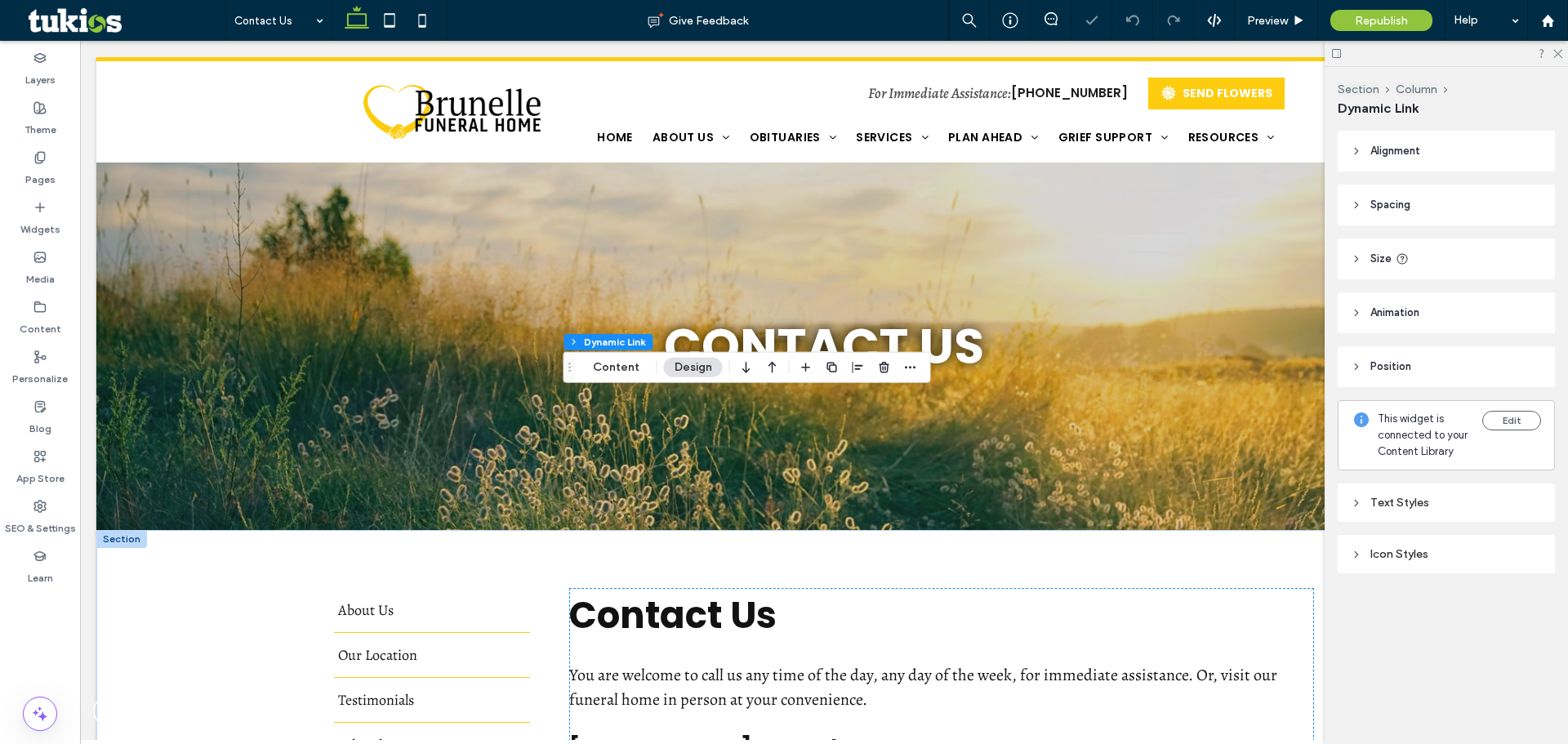
scroll to position [486, 0]
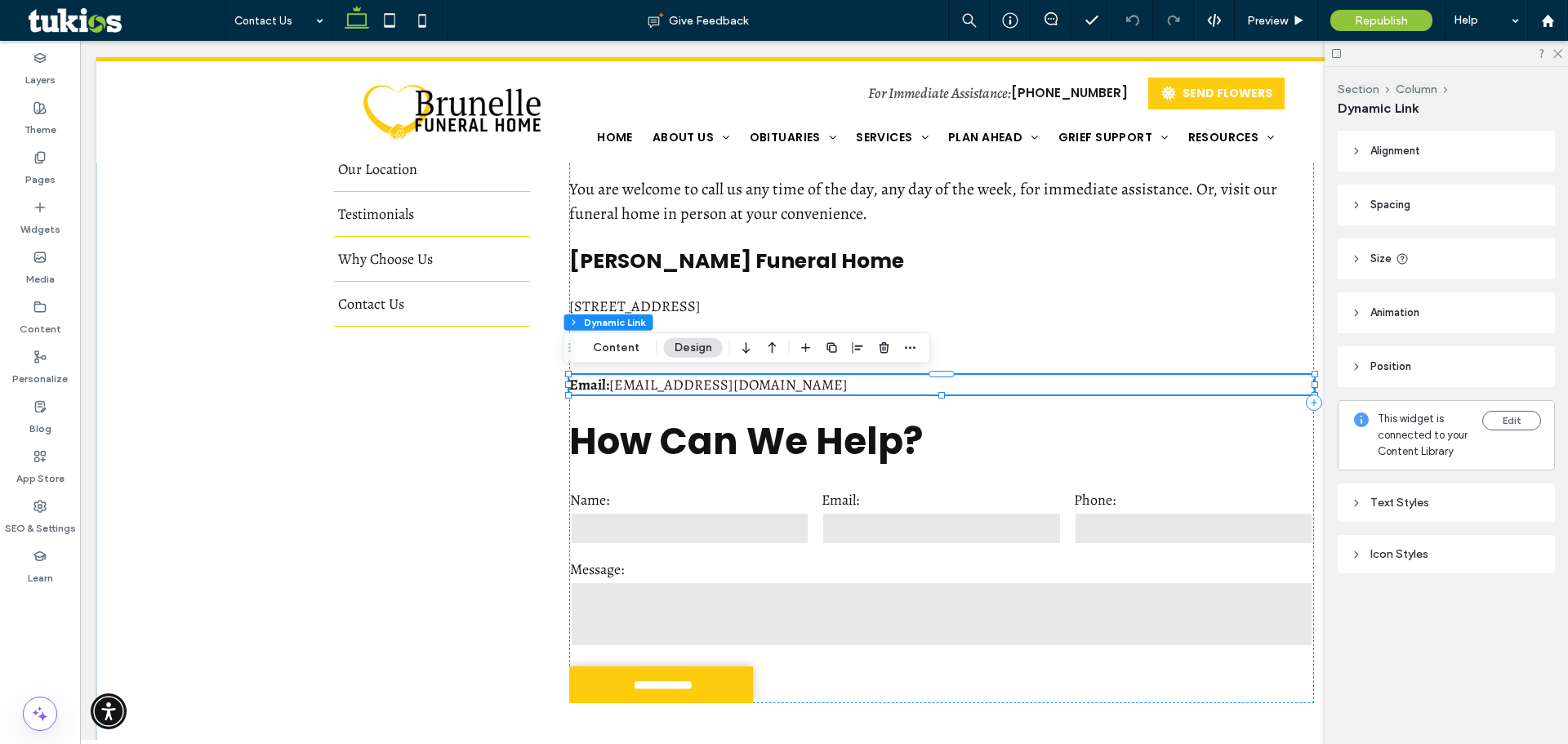
click at [1548, 54] on div at bounding box center [1446, 54] width 243 height 25
click at [1563, 55] on div at bounding box center [1446, 54] width 243 height 25
drag, startPoint x: 1556, startPoint y: 54, endPoint x: 1452, endPoint y: 20, distance: 109.4
click at [1556, 54] on icon at bounding box center [1557, 53] width 10 height 10
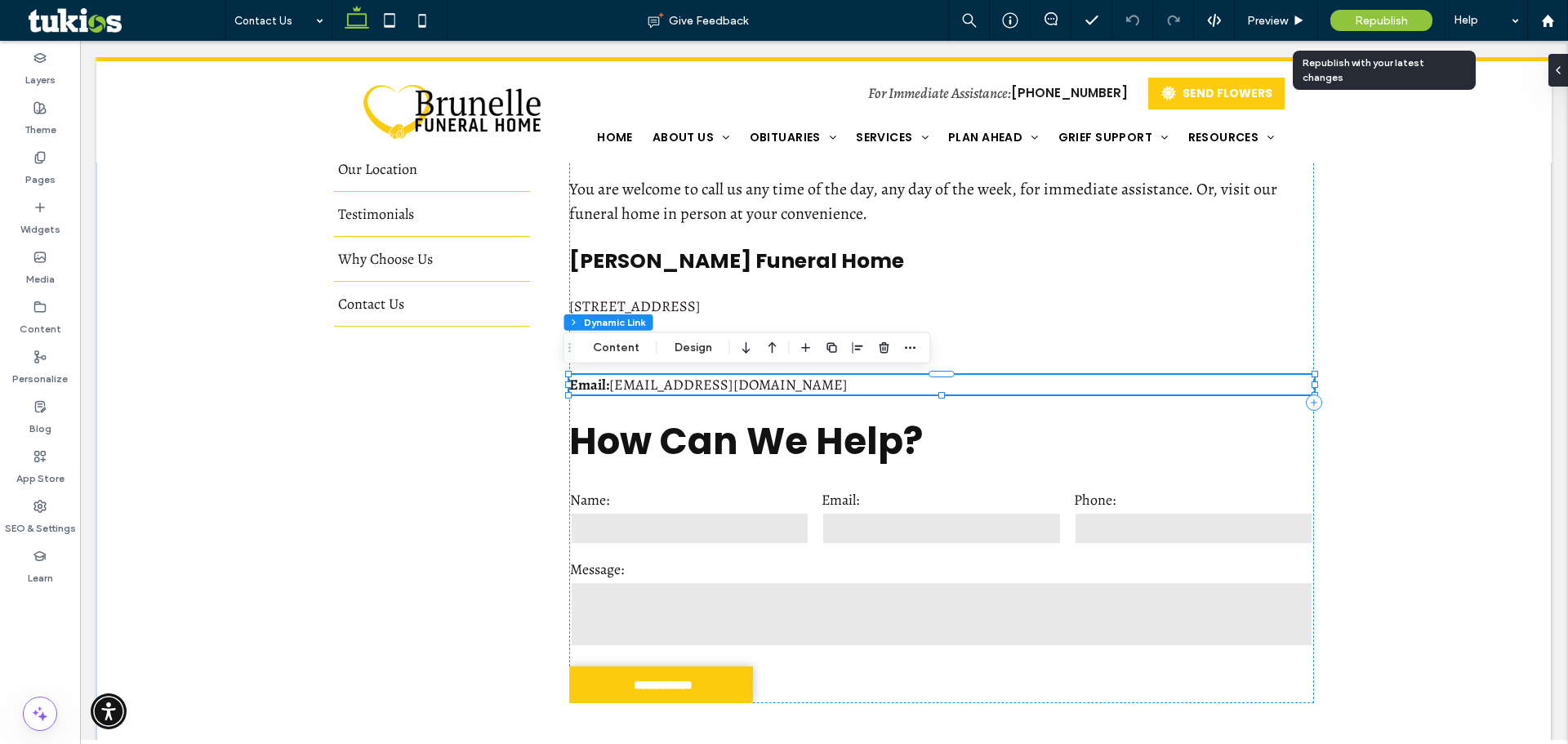
click at [1383, 28] on div "Republish" at bounding box center [1382, 20] width 102 height 21
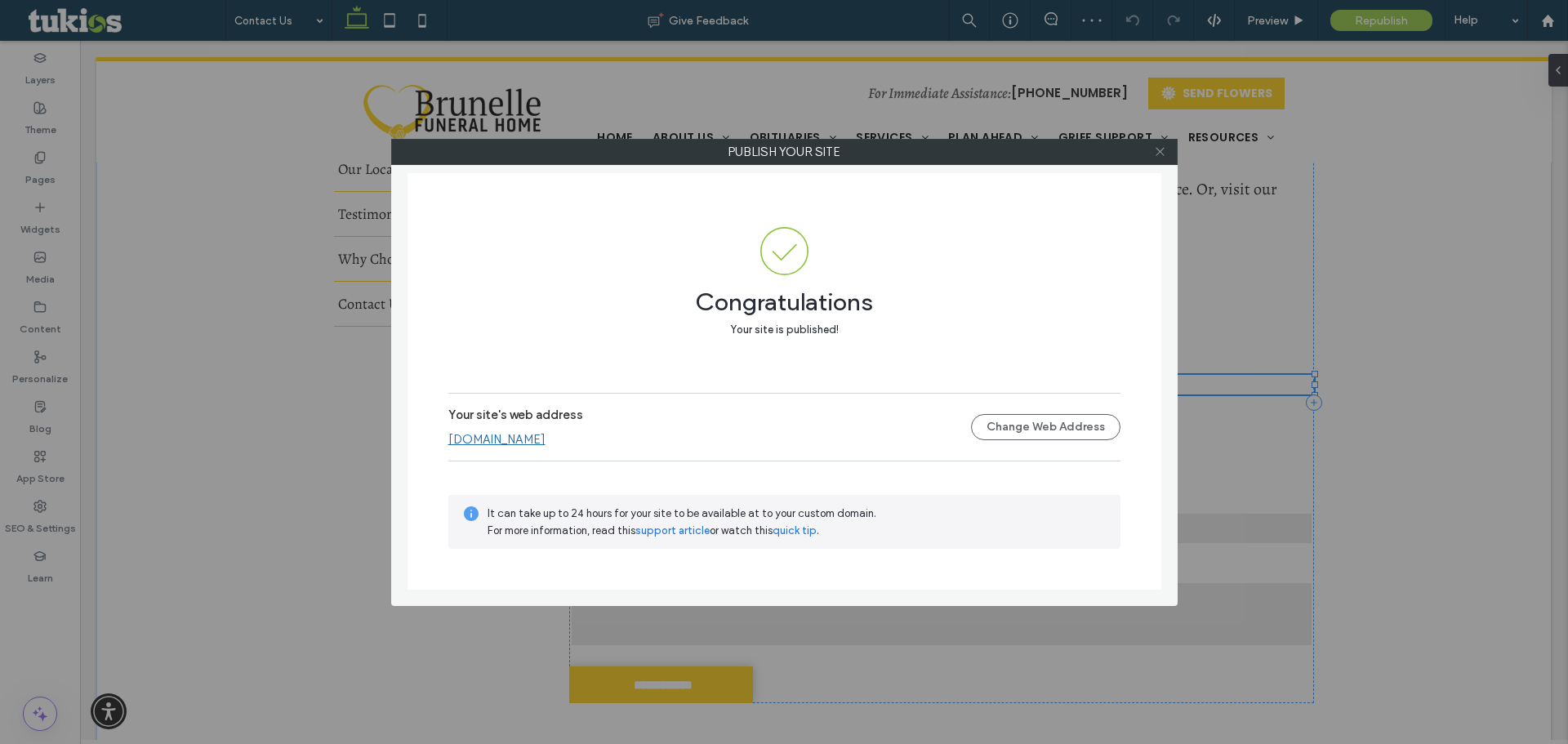
click at [1154, 152] on icon at bounding box center [1160, 151] width 12 height 12
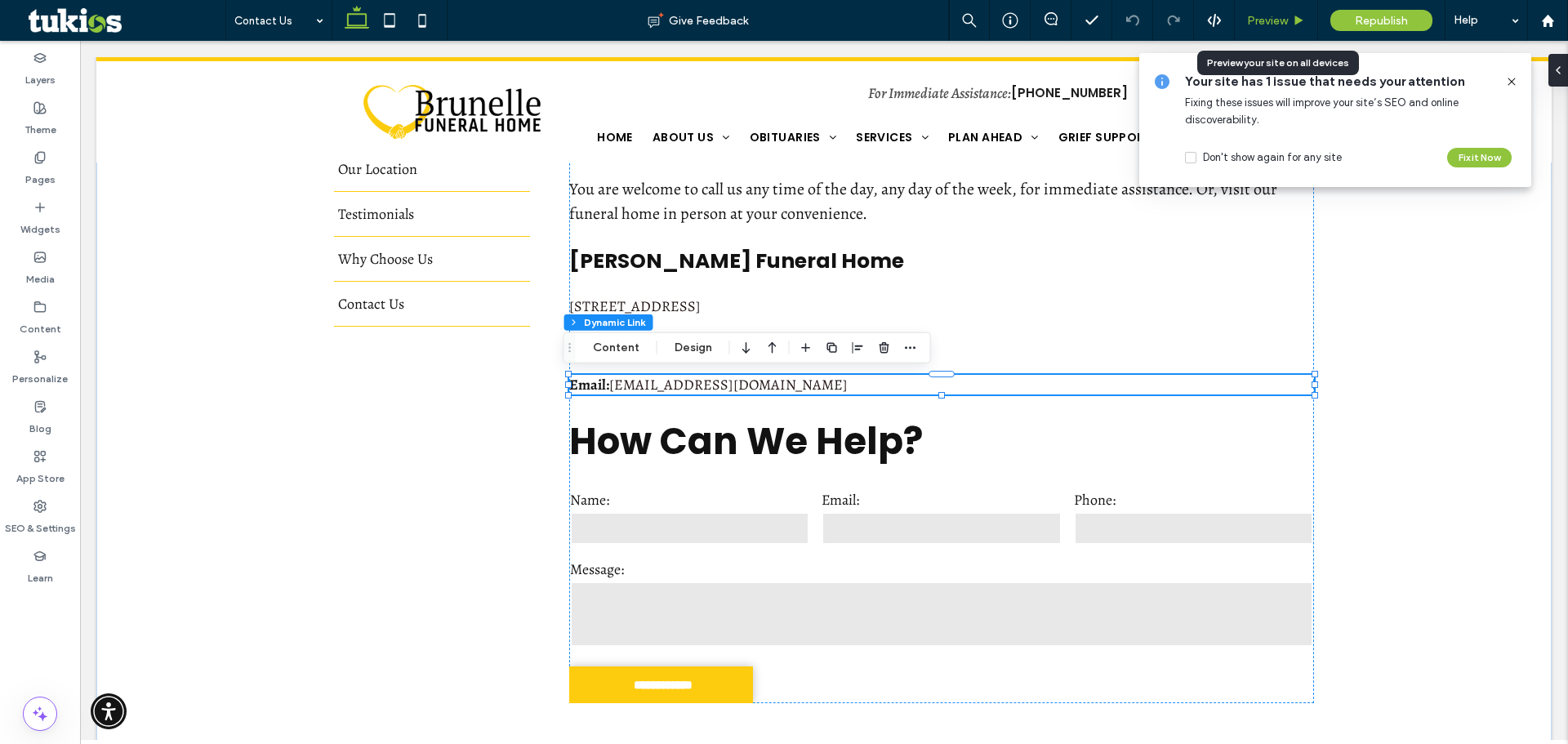
click at [1287, 14] on span "Preview" at bounding box center [1268, 20] width 41 height 14
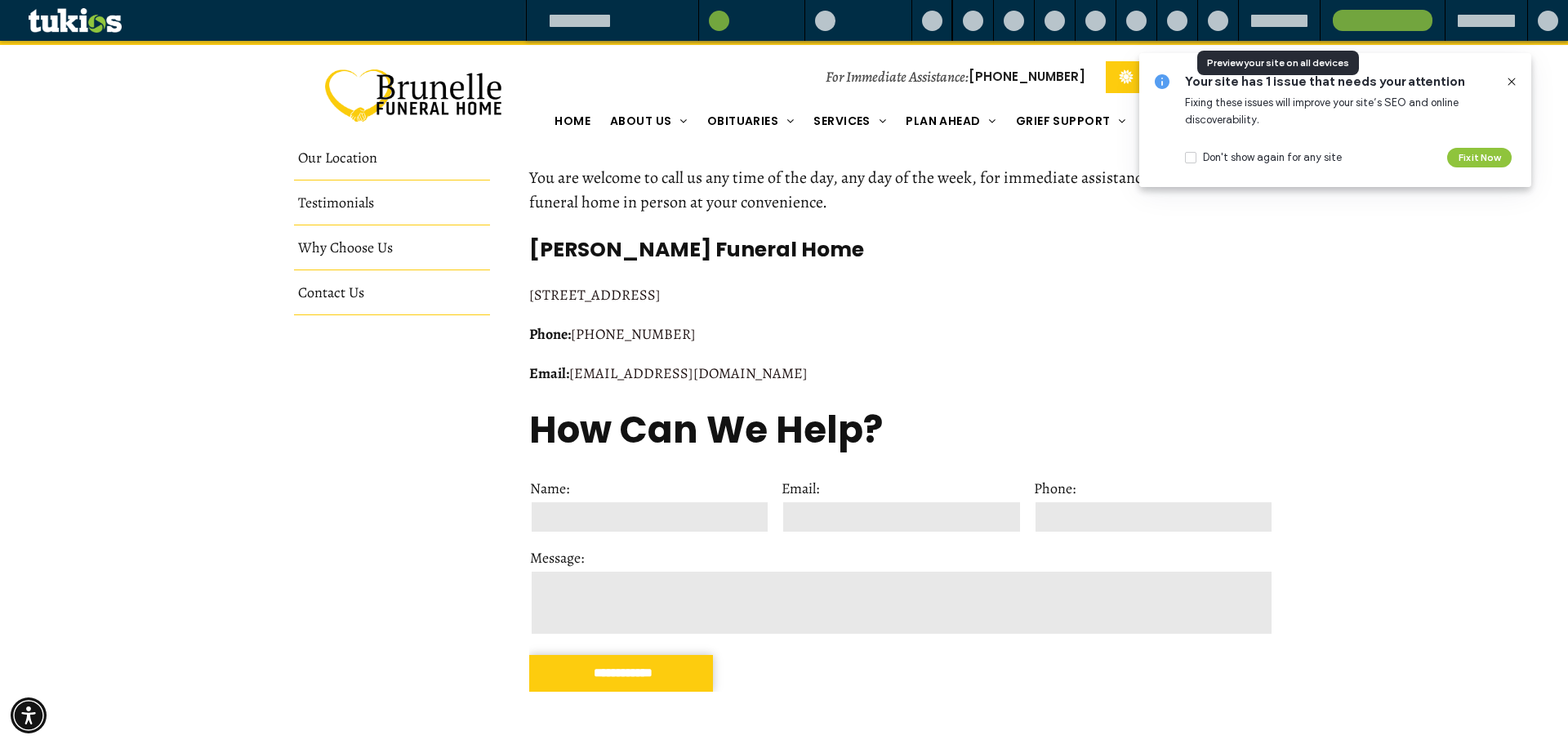
scroll to position [470, 0]
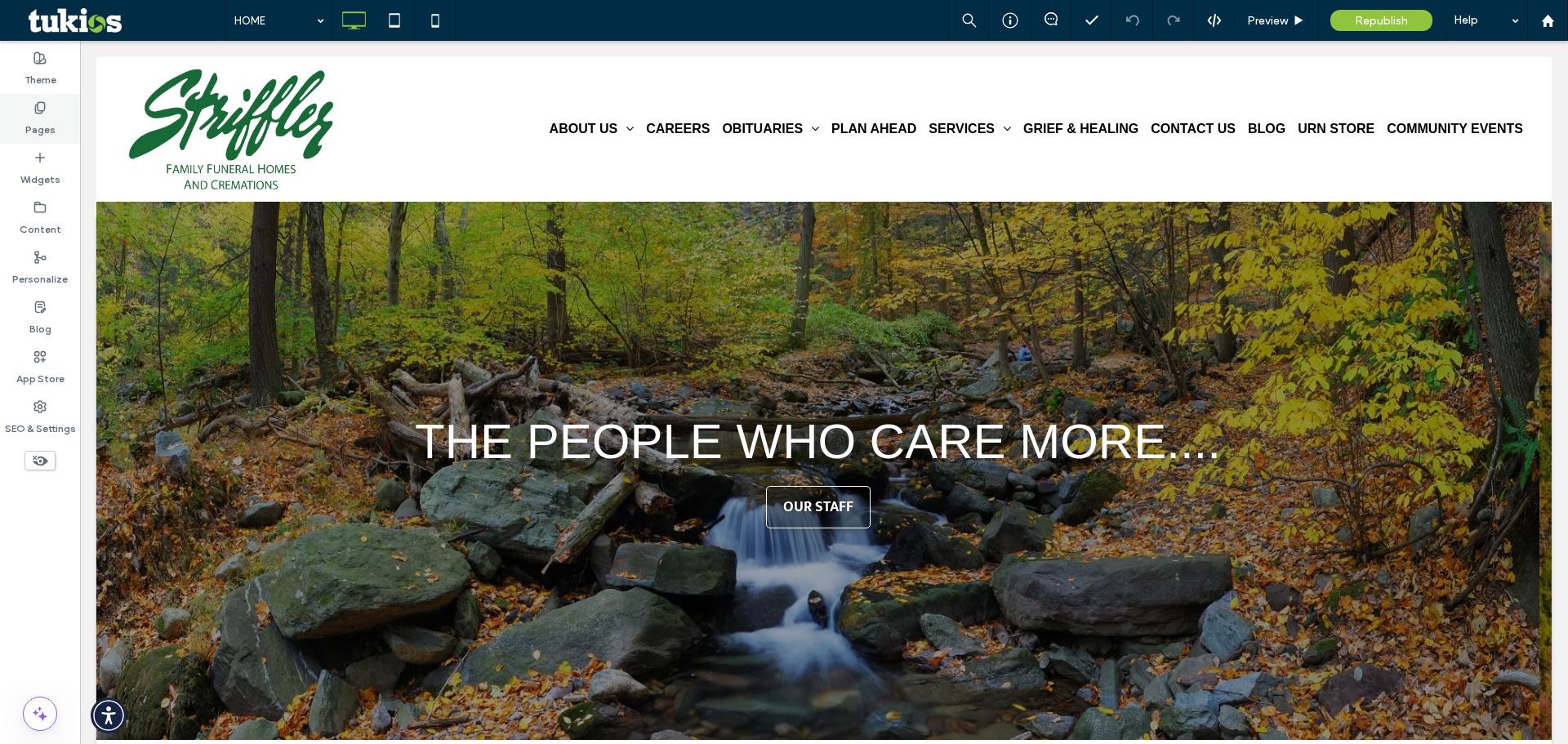
click at [37, 110] on icon at bounding box center [39, 107] width 13 height 13
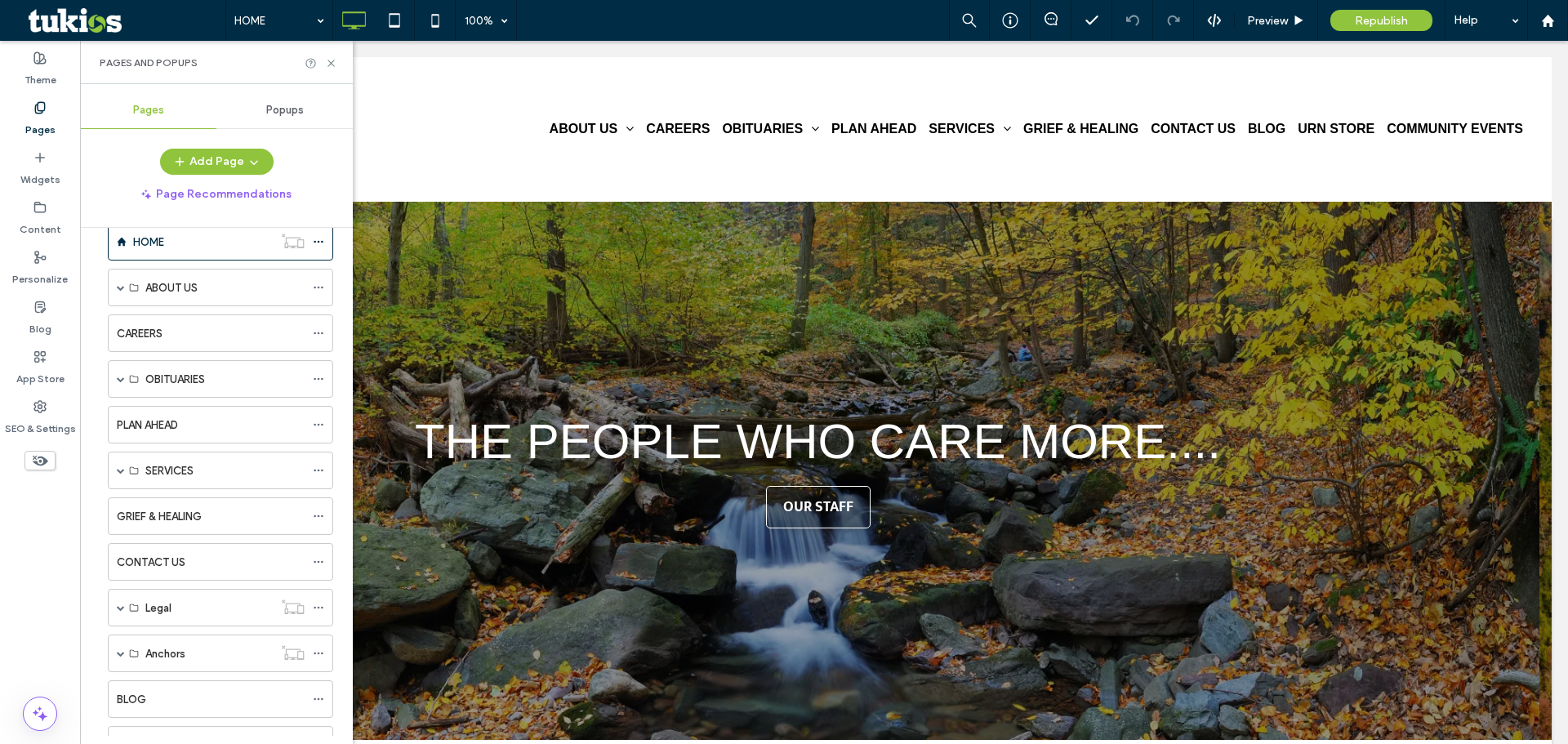
scroll to position [82, 0]
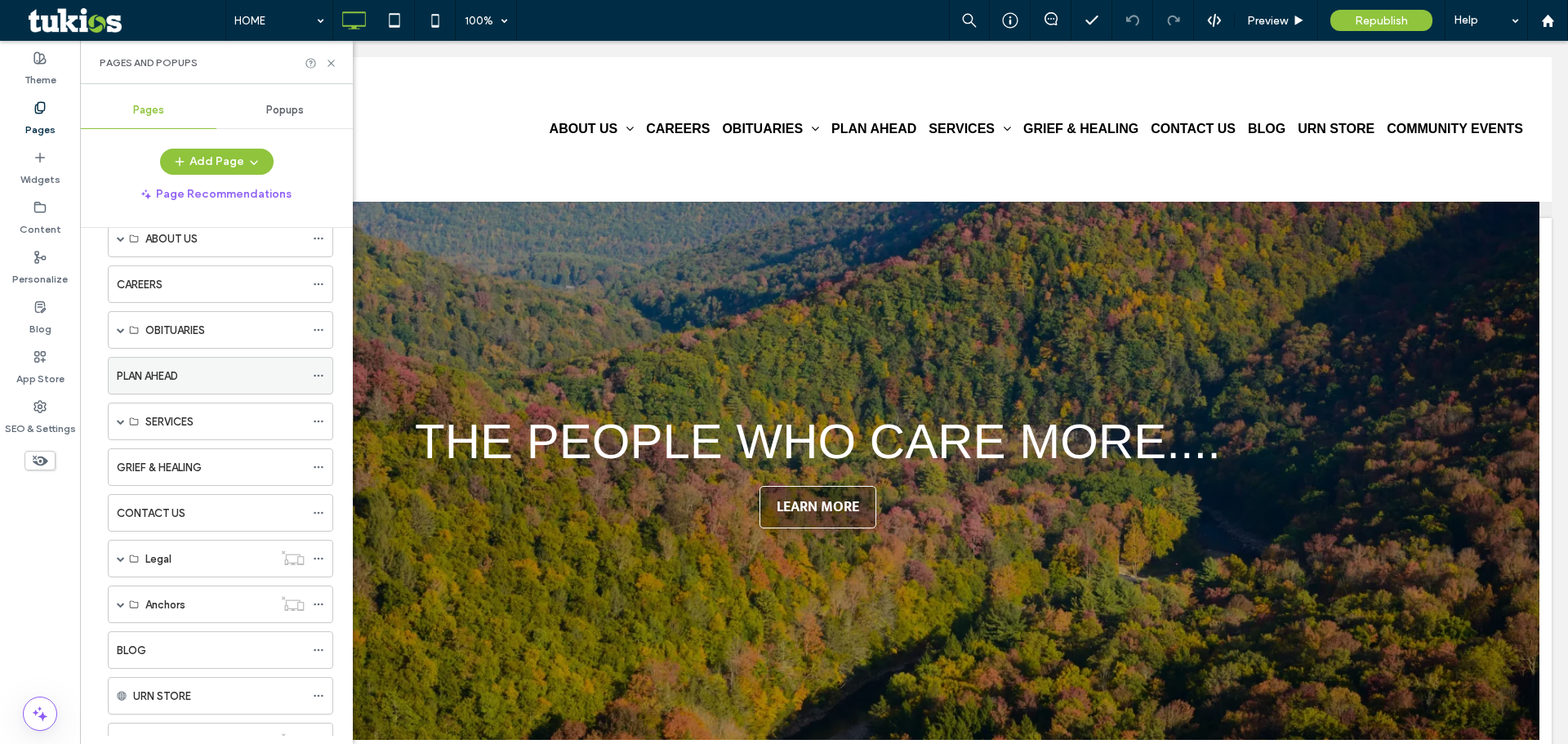
click at [153, 368] on label "PLAN AHEAD" at bounding box center [147, 376] width 61 height 29
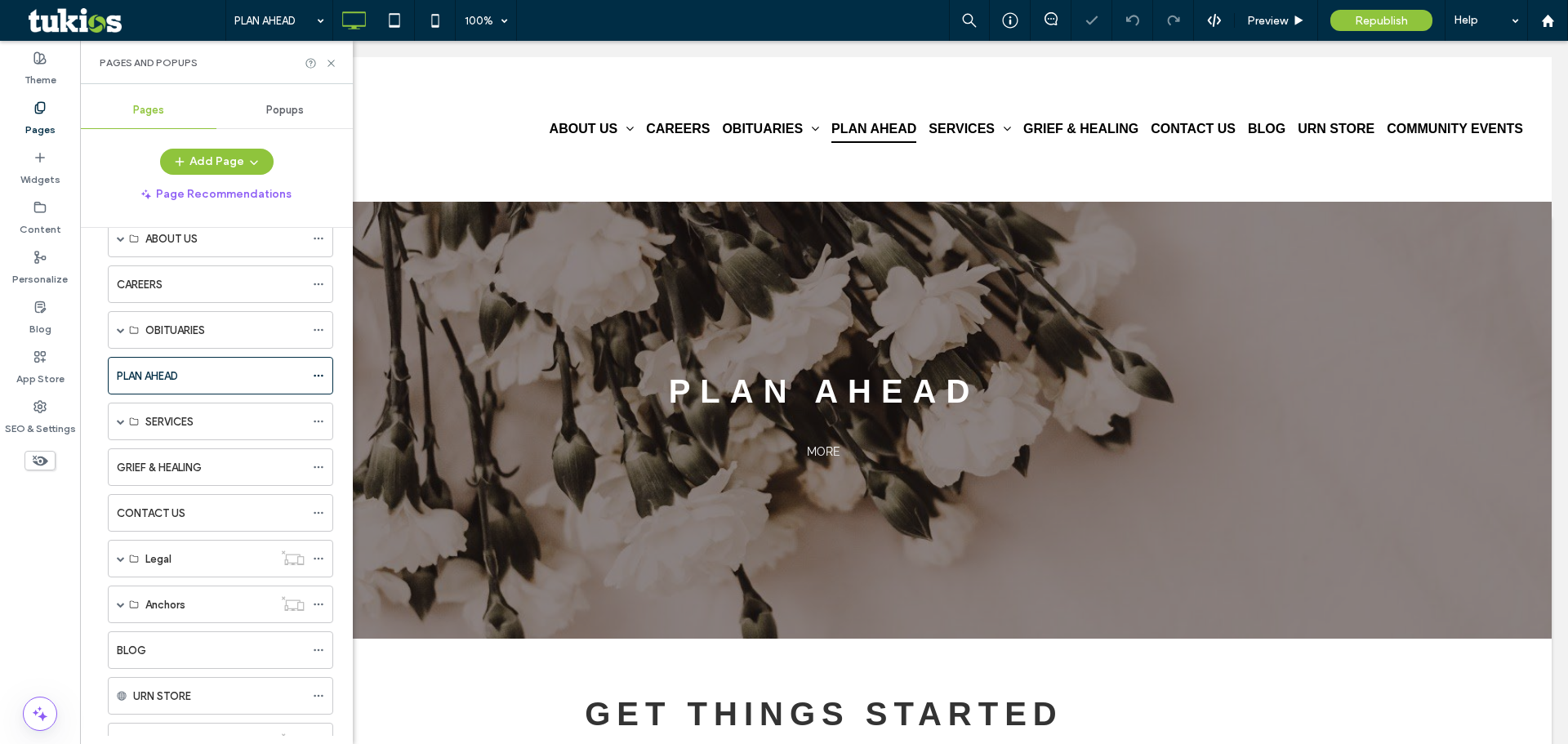
drag, startPoint x: 251, startPoint y: 417, endPoint x: 591, endPoint y: 279, distance: 366.9
click at [553, 367] on div "PLAN AHEAD MORE Click To Paste" at bounding box center [824, 420] width 1062 height 110
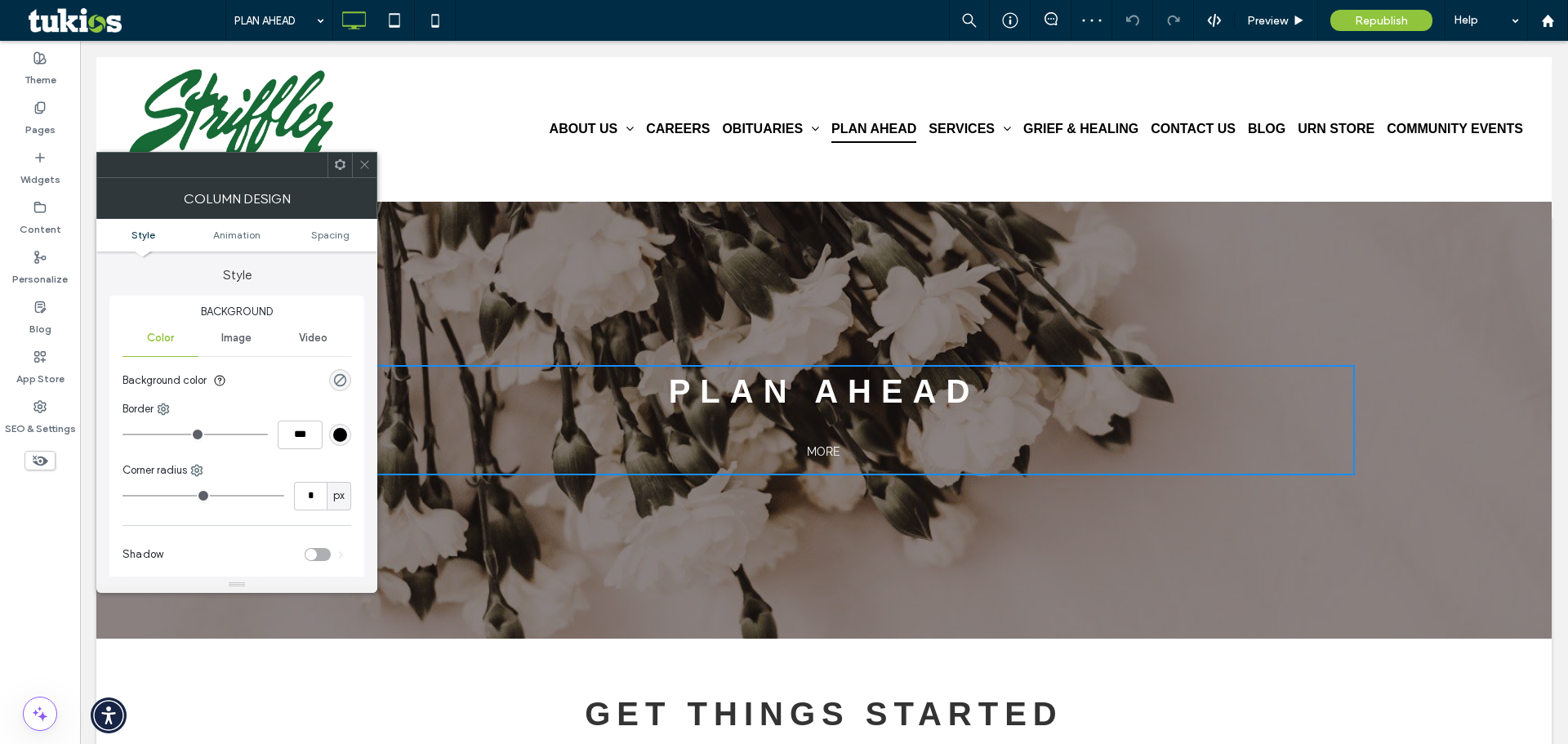
click at [367, 161] on icon at bounding box center [365, 164] width 12 height 12
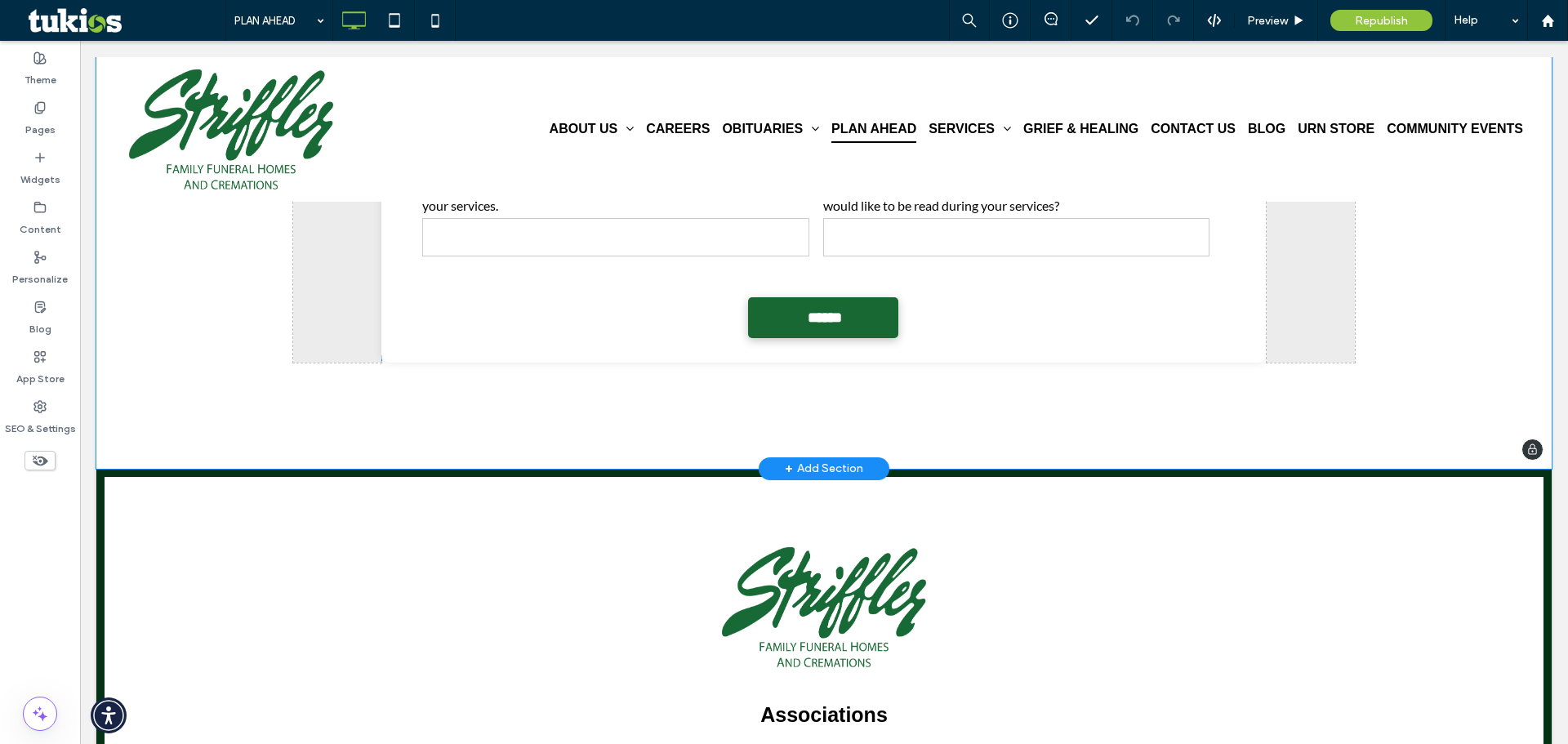
scroll to position [3919, 0]
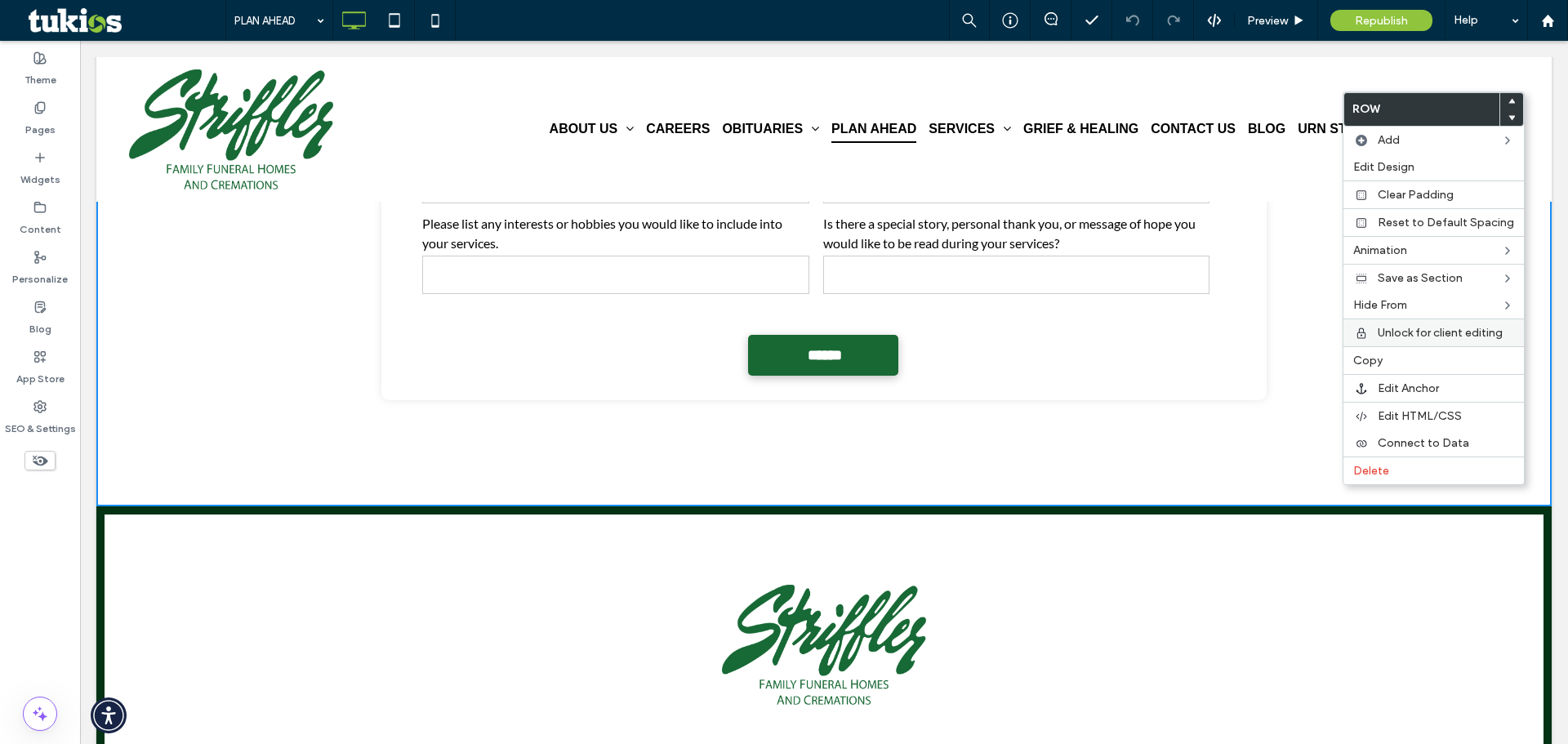
click at [1429, 332] on span "Unlock for client editing" at bounding box center [1441, 333] width 125 height 14
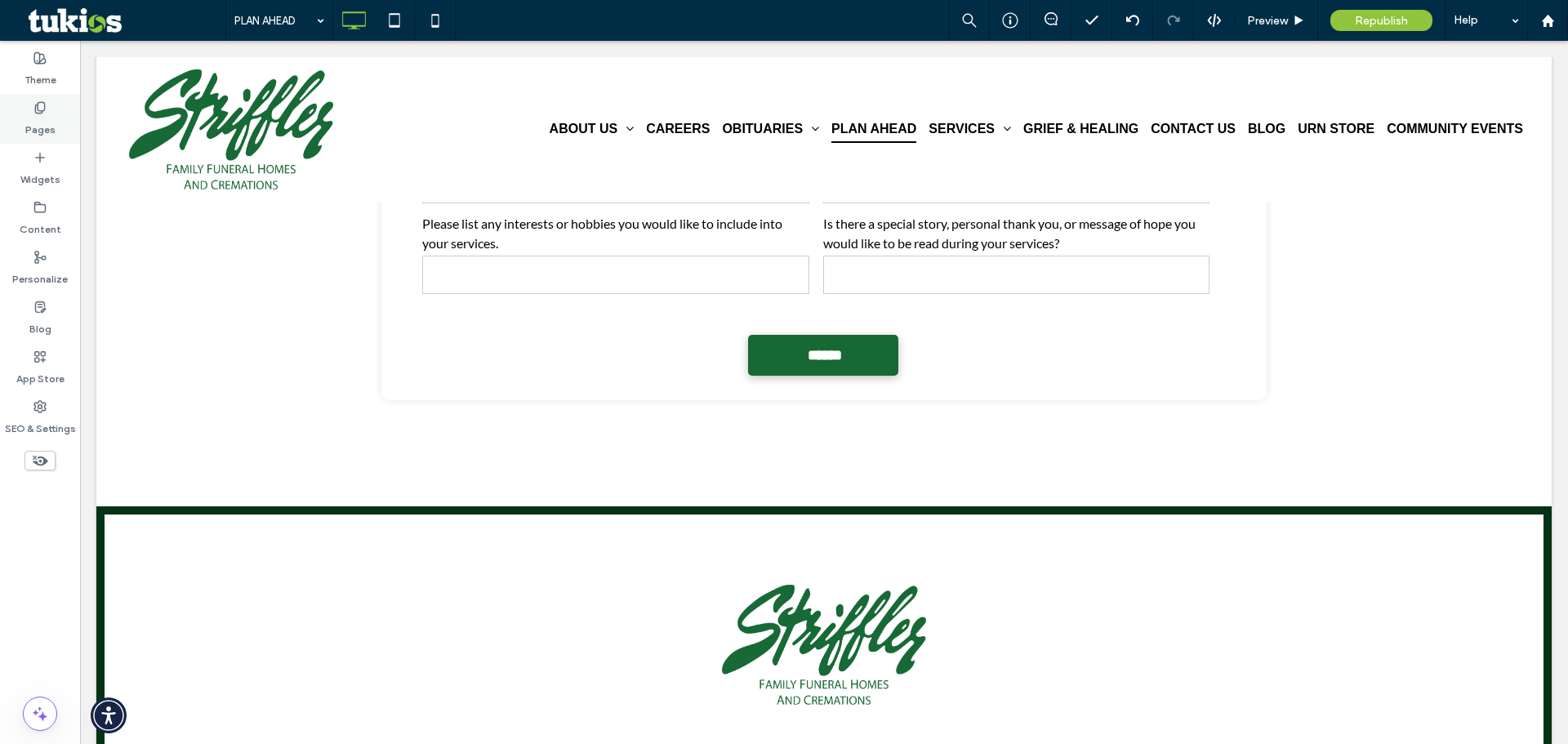
click at [48, 117] on label "Pages" at bounding box center [41, 126] width 31 height 23
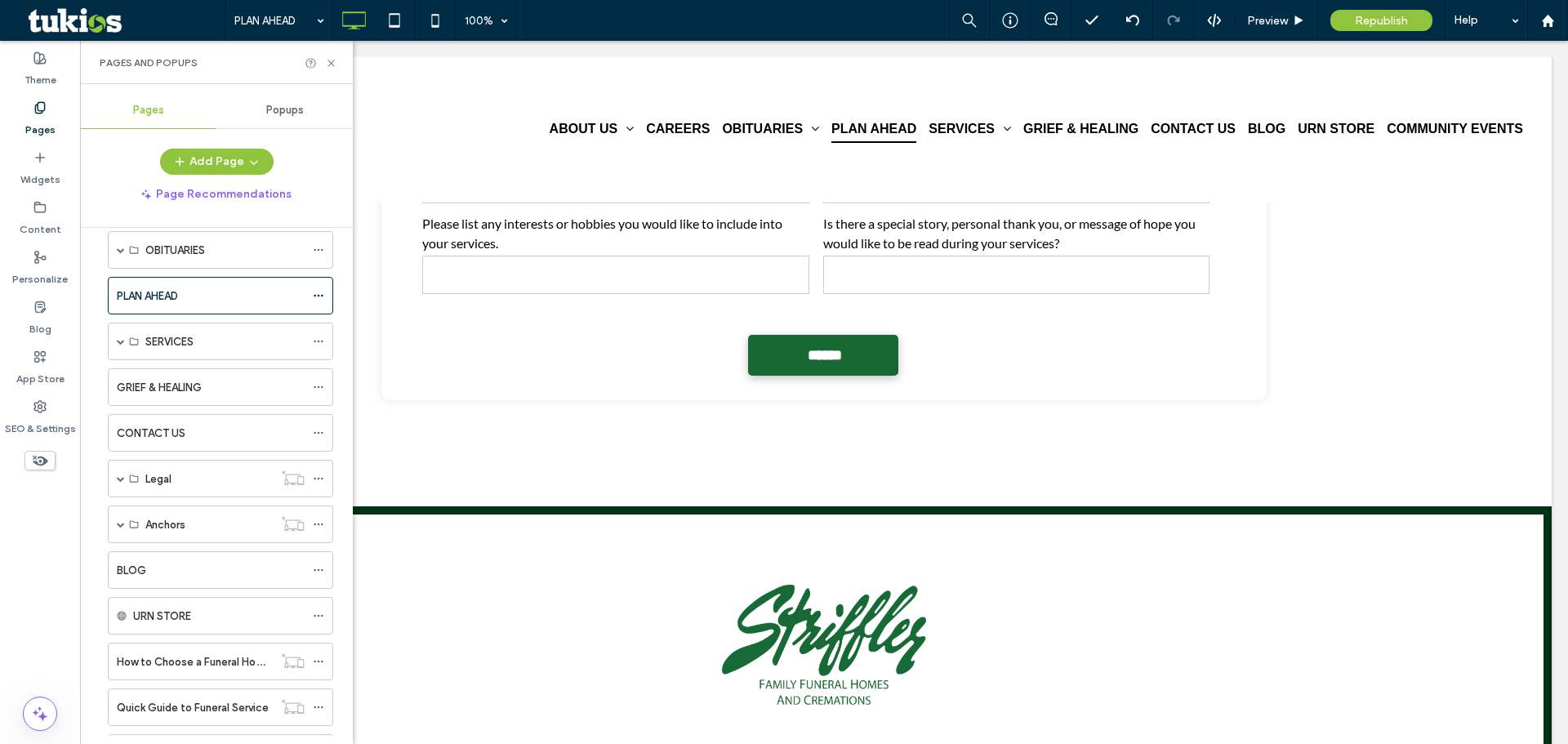
scroll to position [163, 0]
click at [122, 337] on span at bounding box center [121, 340] width 8 height 8
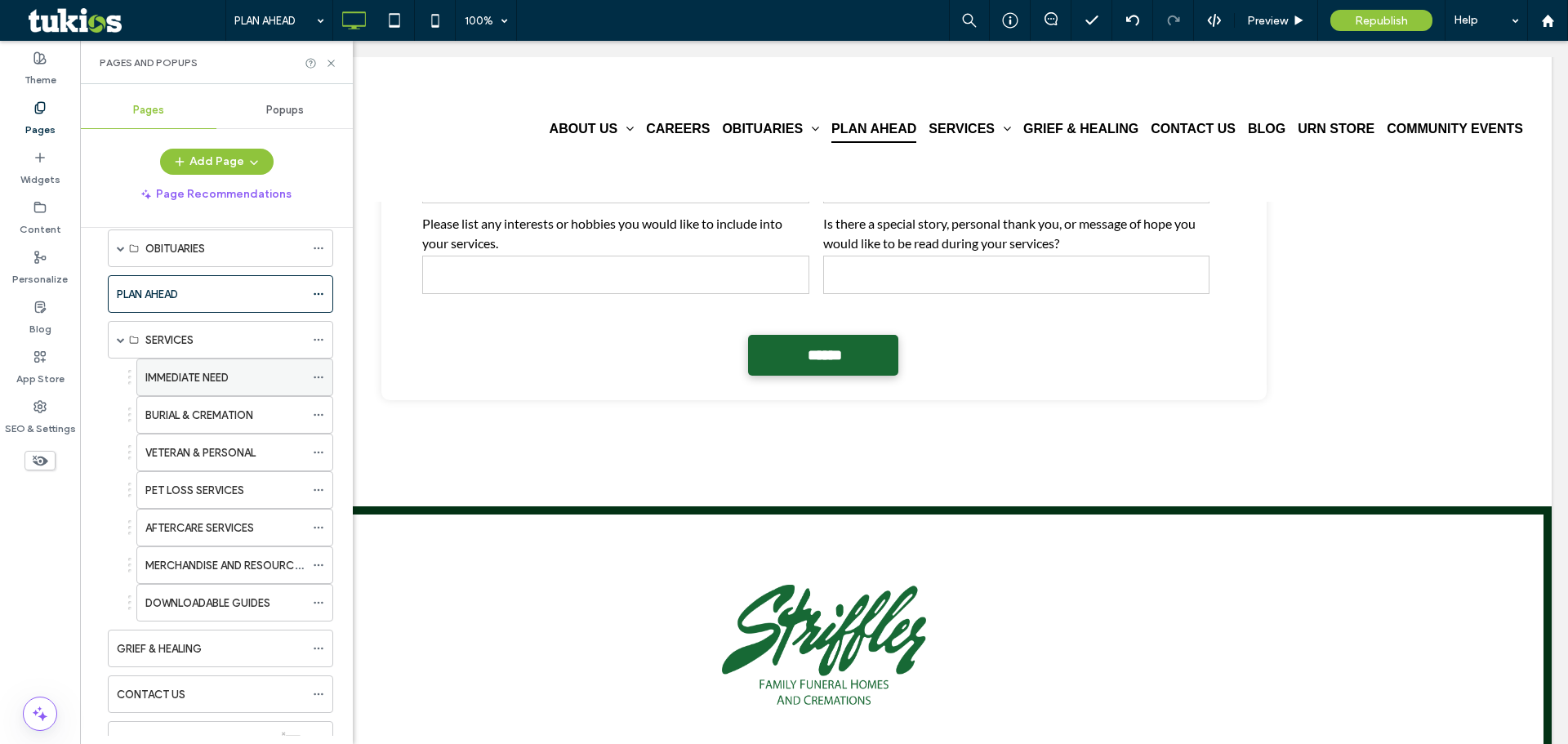
click at [189, 375] on label "IMMEDIATE NEED" at bounding box center [187, 378] width 83 height 29
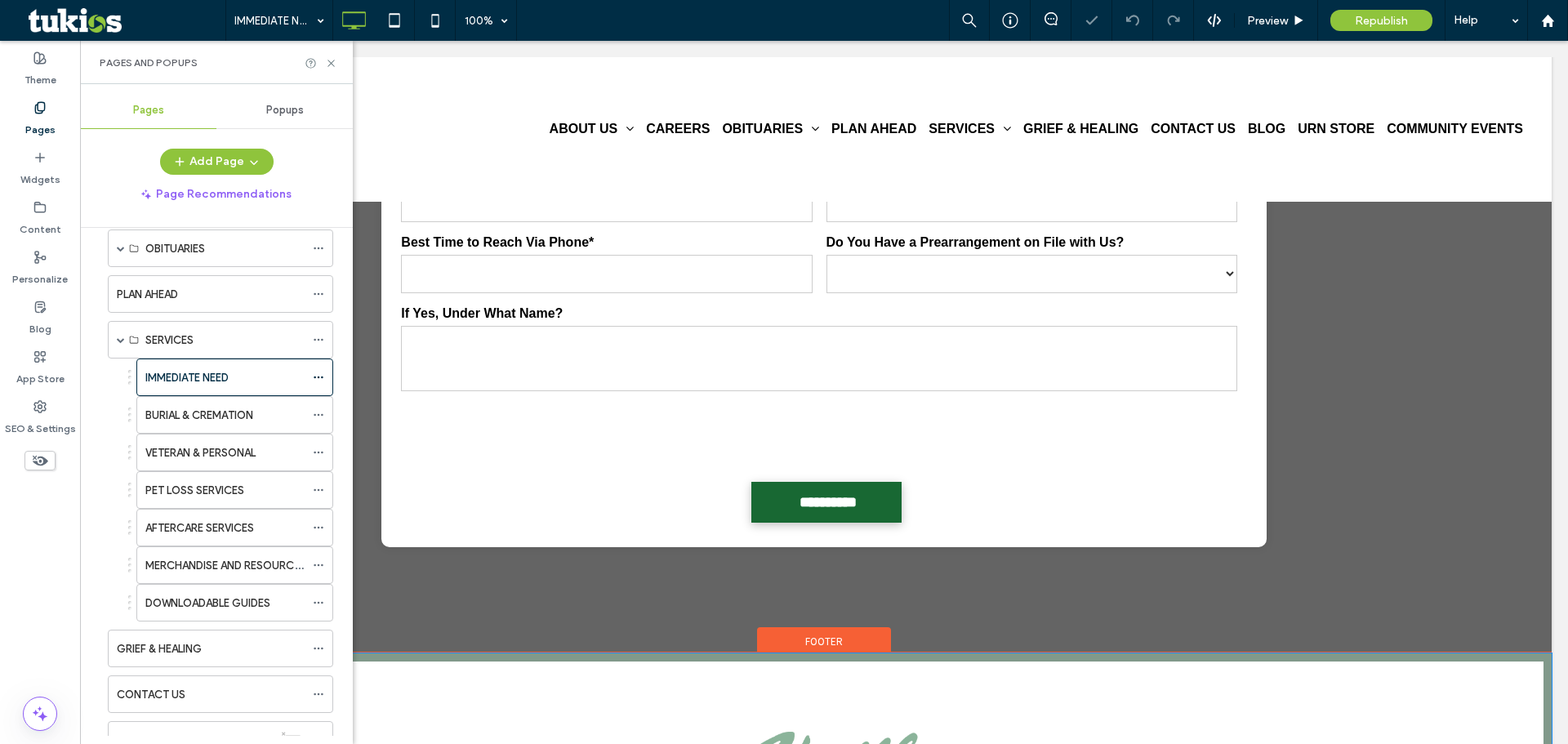
scroll to position [2286, 0]
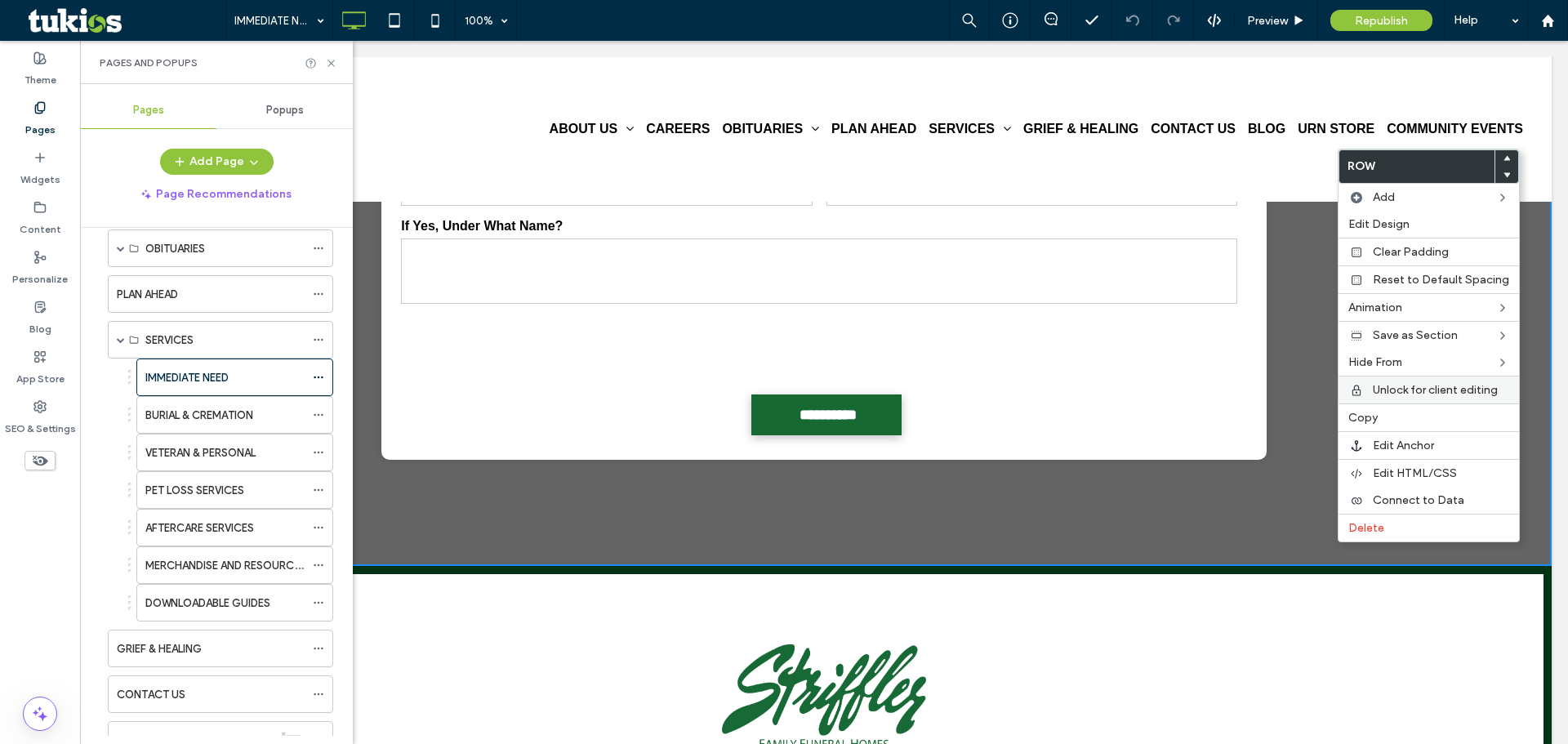
click at [1409, 393] on span "Unlock for client editing" at bounding box center [1435, 390] width 125 height 14
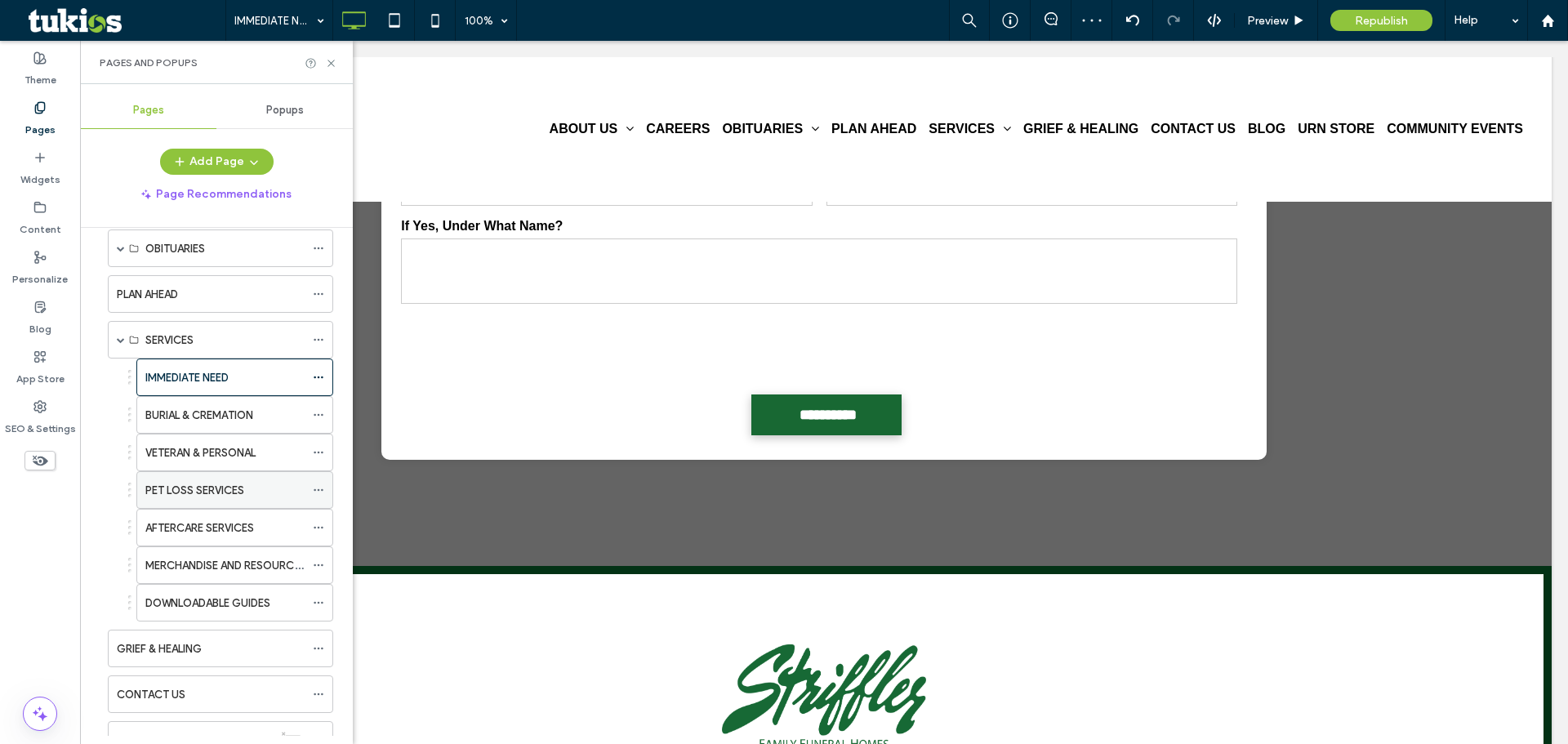
scroll to position [409, 0]
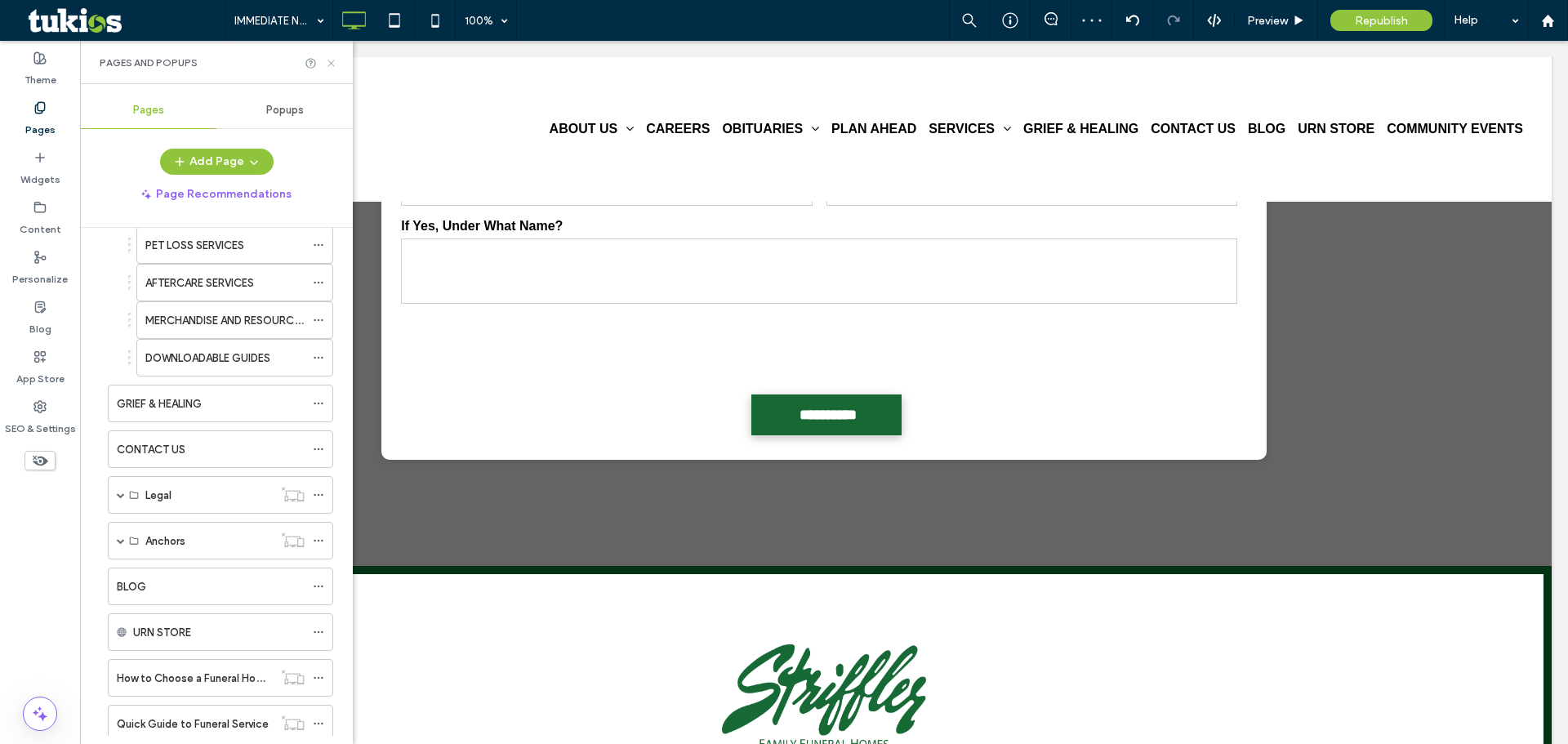
click at [329, 59] on icon at bounding box center [331, 63] width 12 height 12
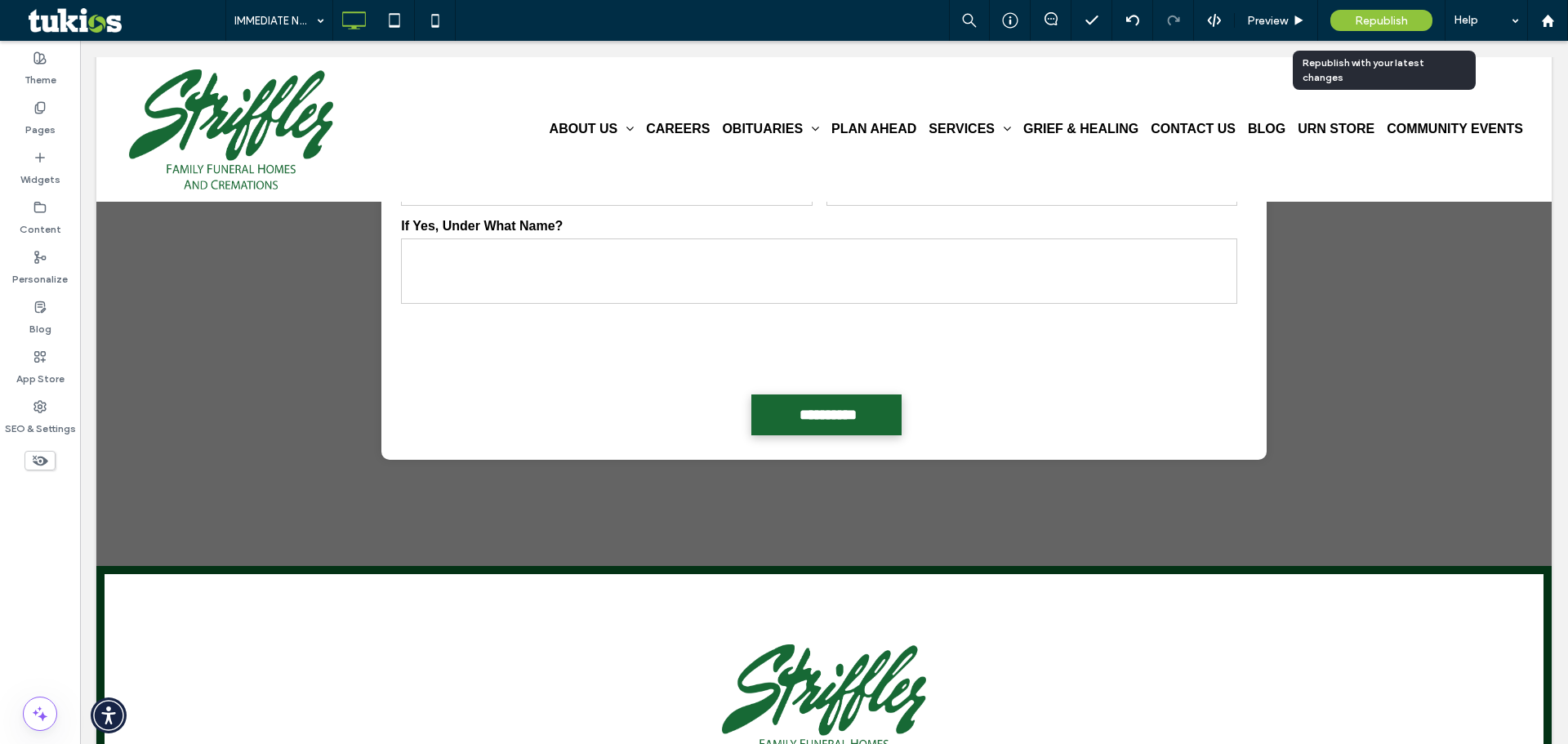
click at [1376, 25] on span "Republish" at bounding box center [1382, 20] width 53 height 14
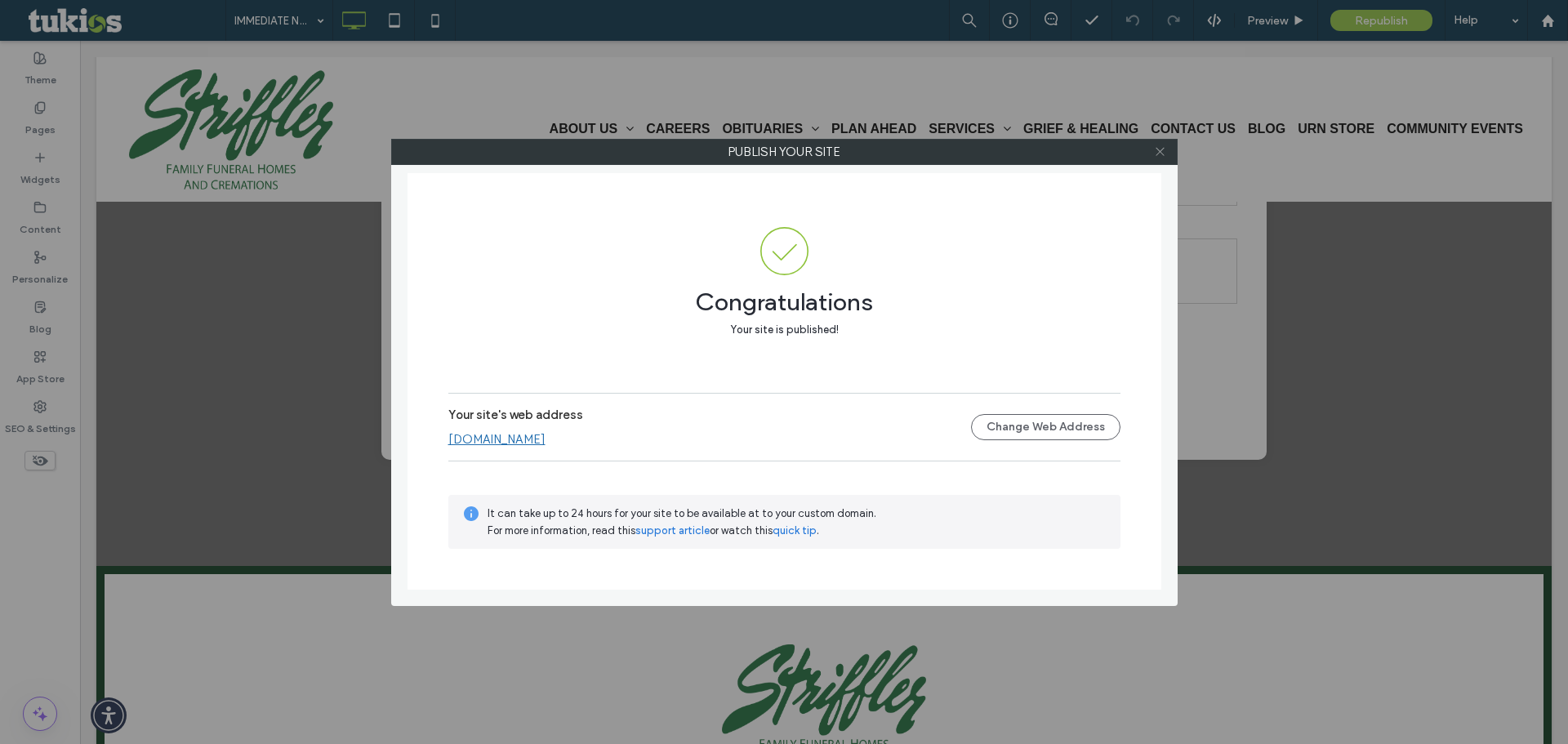
click at [1166, 144] on span at bounding box center [1160, 151] width 12 height 25
